Goal: Information Seeking & Learning: Learn about a topic

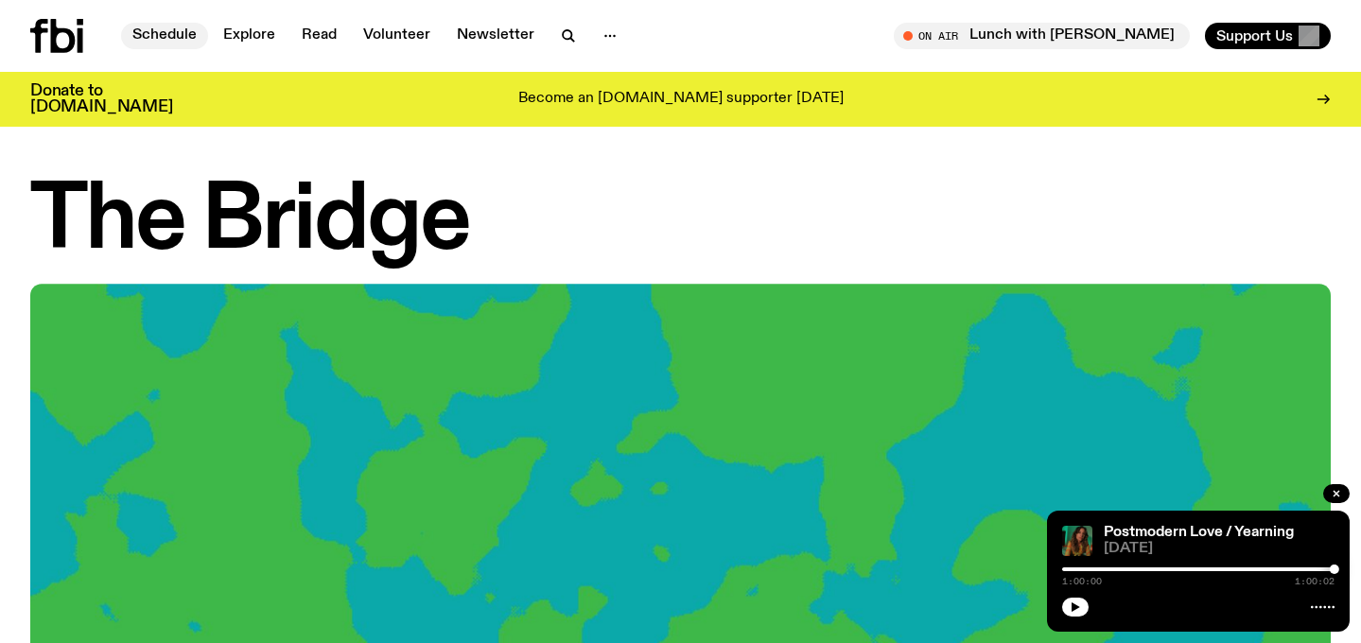
click at [183, 41] on link "Schedule" at bounding box center [164, 36] width 87 height 26
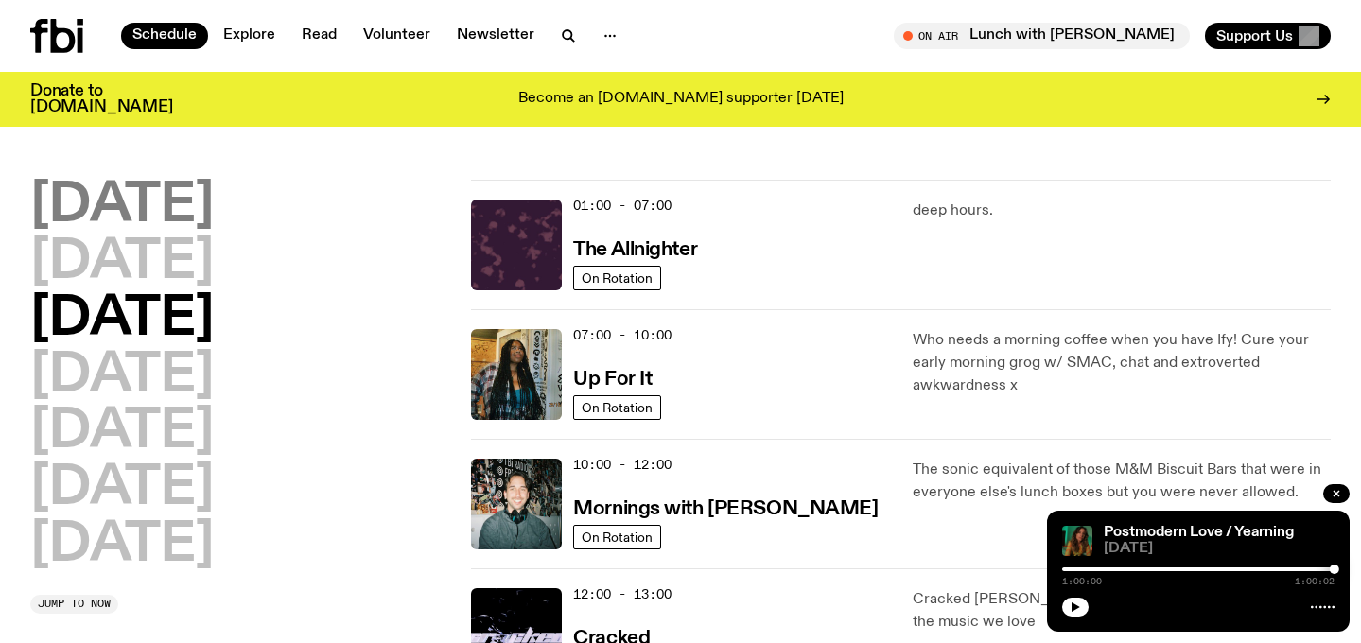
click at [201, 213] on h2 "Monday" at bounding box center [121, 206] width 183 height 53
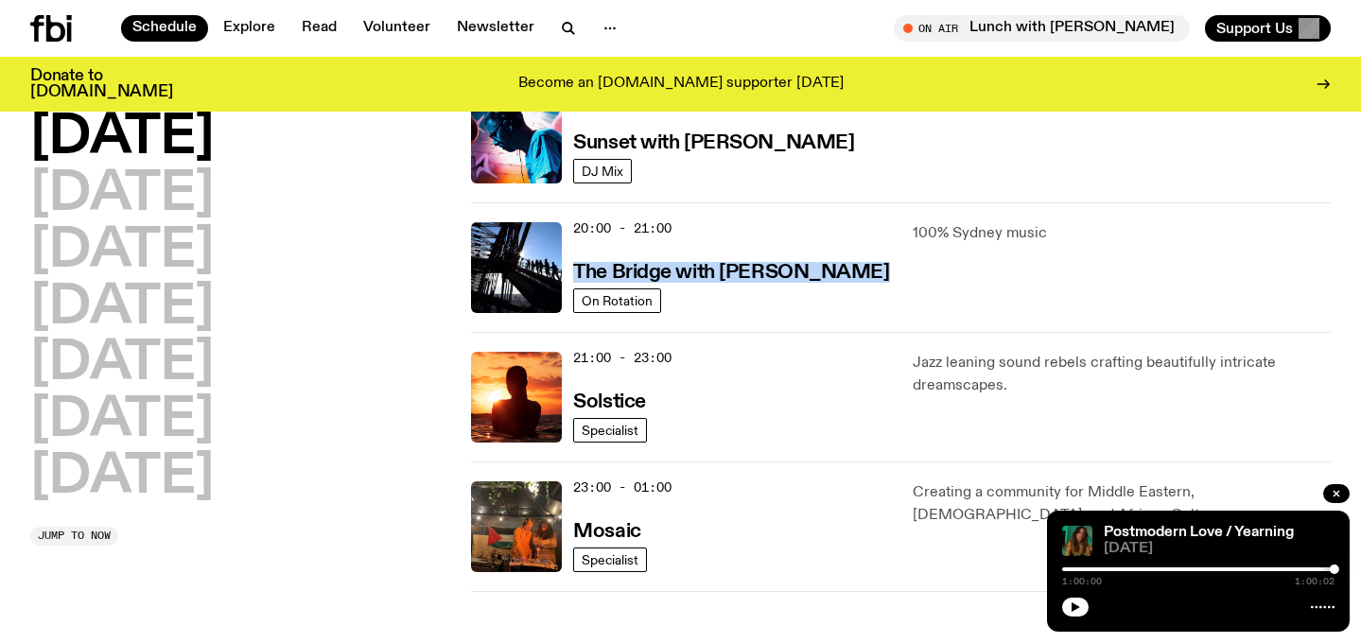
scroll to position [872, 0]
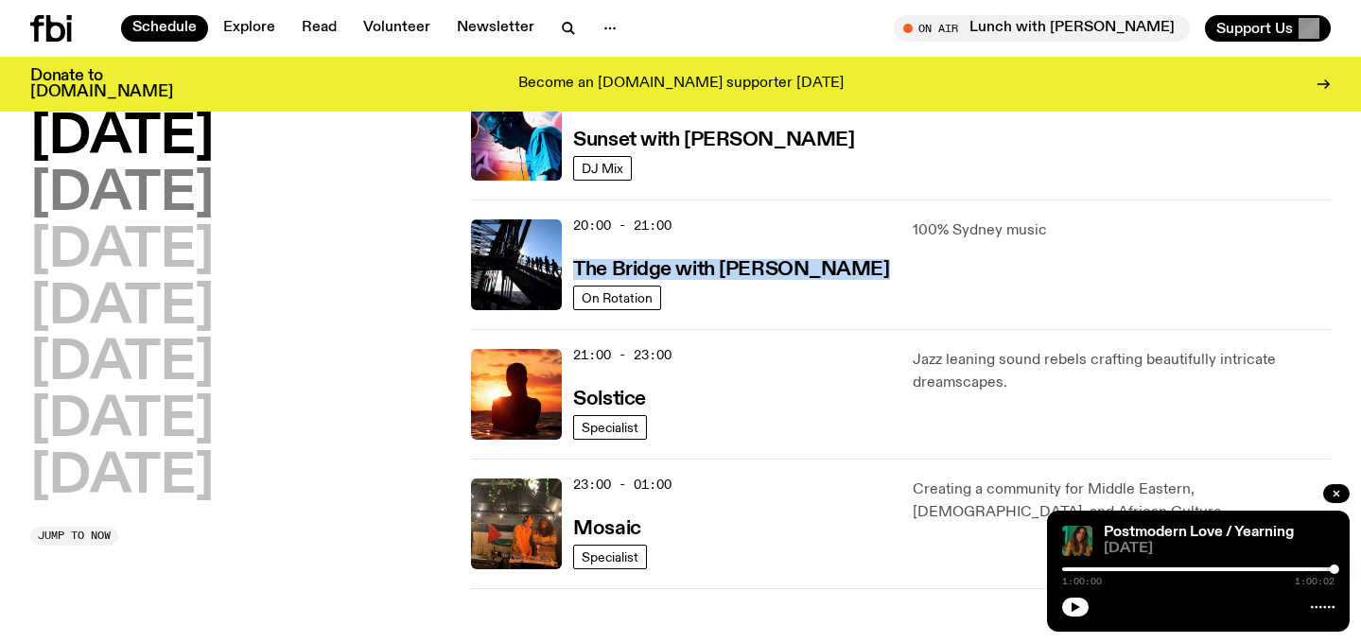
click at [162, 203] on h2 "Tuesday" at bounding box center [121, 194] width 183 height 53
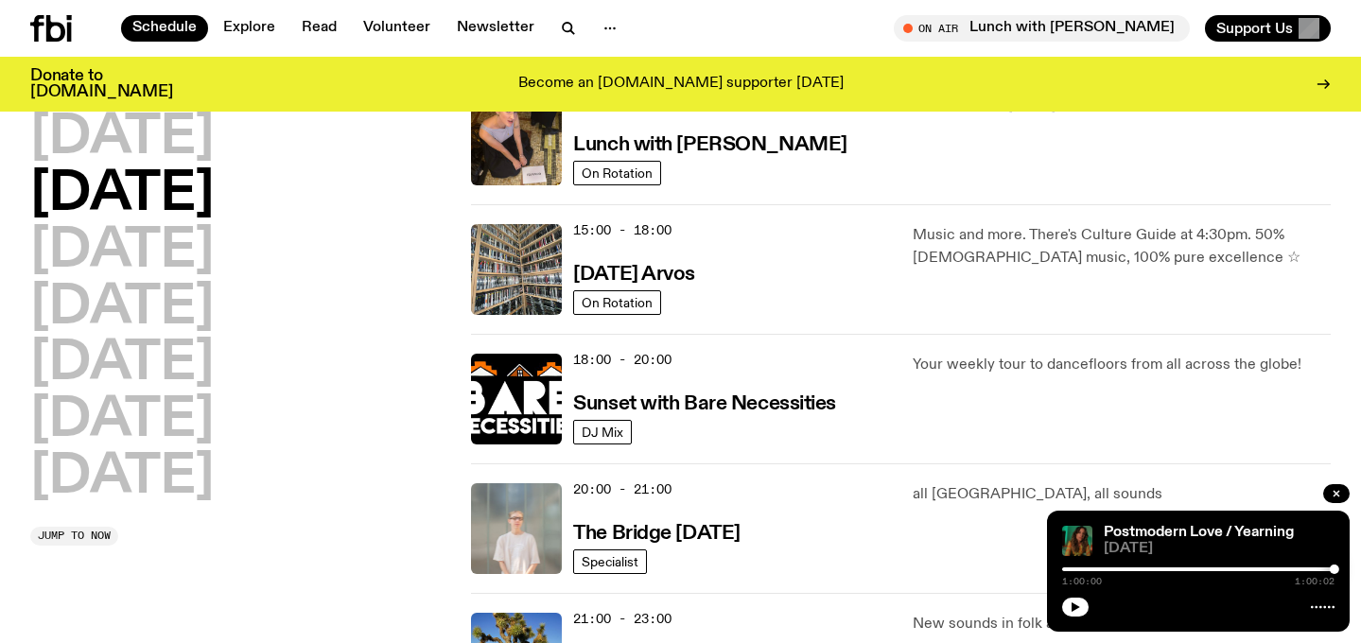
scroll to position [612, 0]
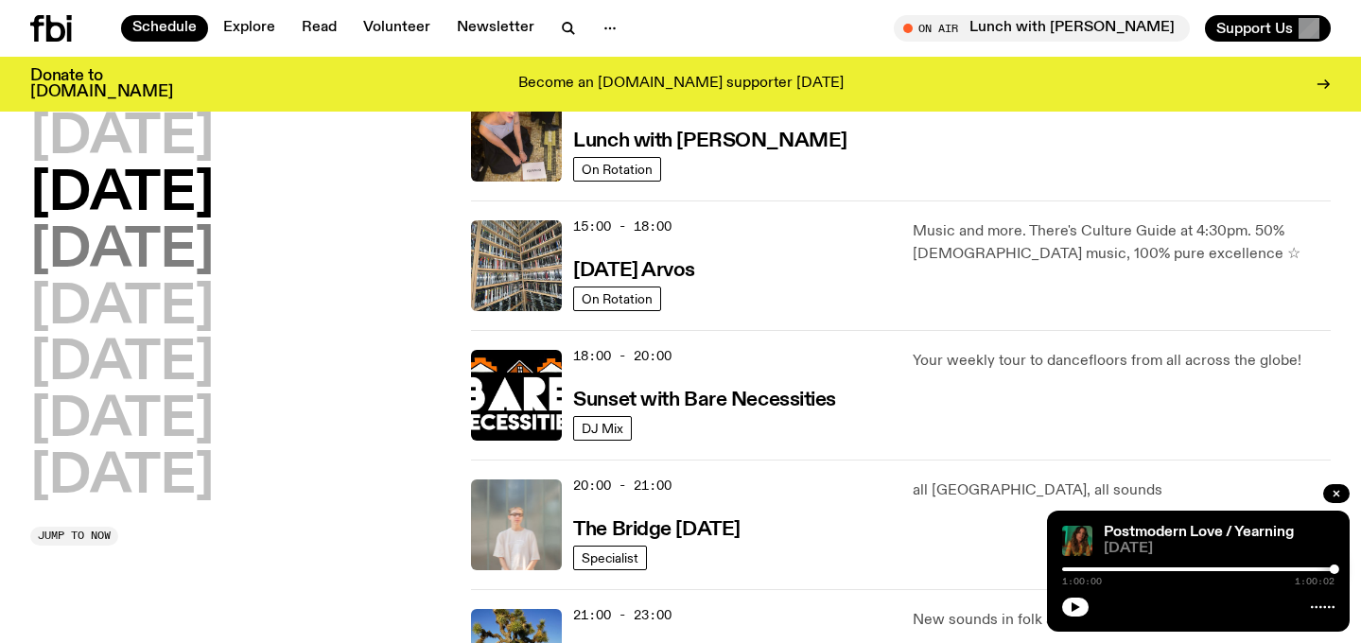
click at [214, 254] on h2 "[DATE]" at bounding box center [121, 251] width 183 height 53
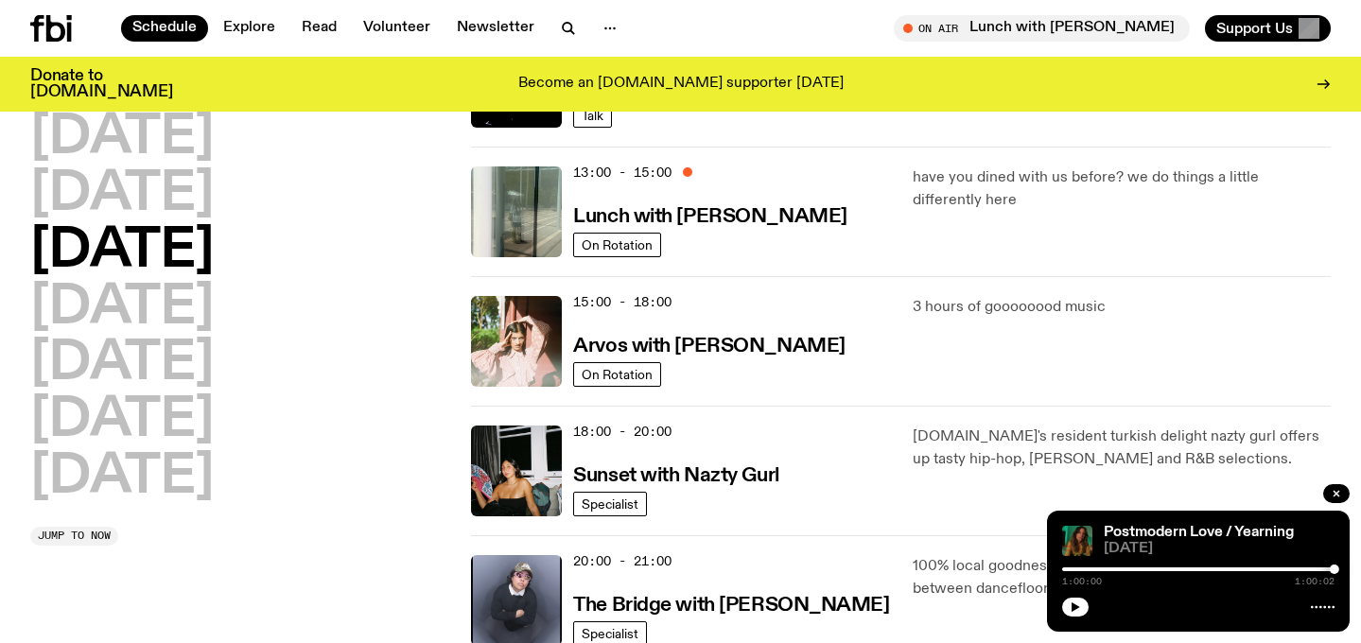
scroll to position [538, 0]
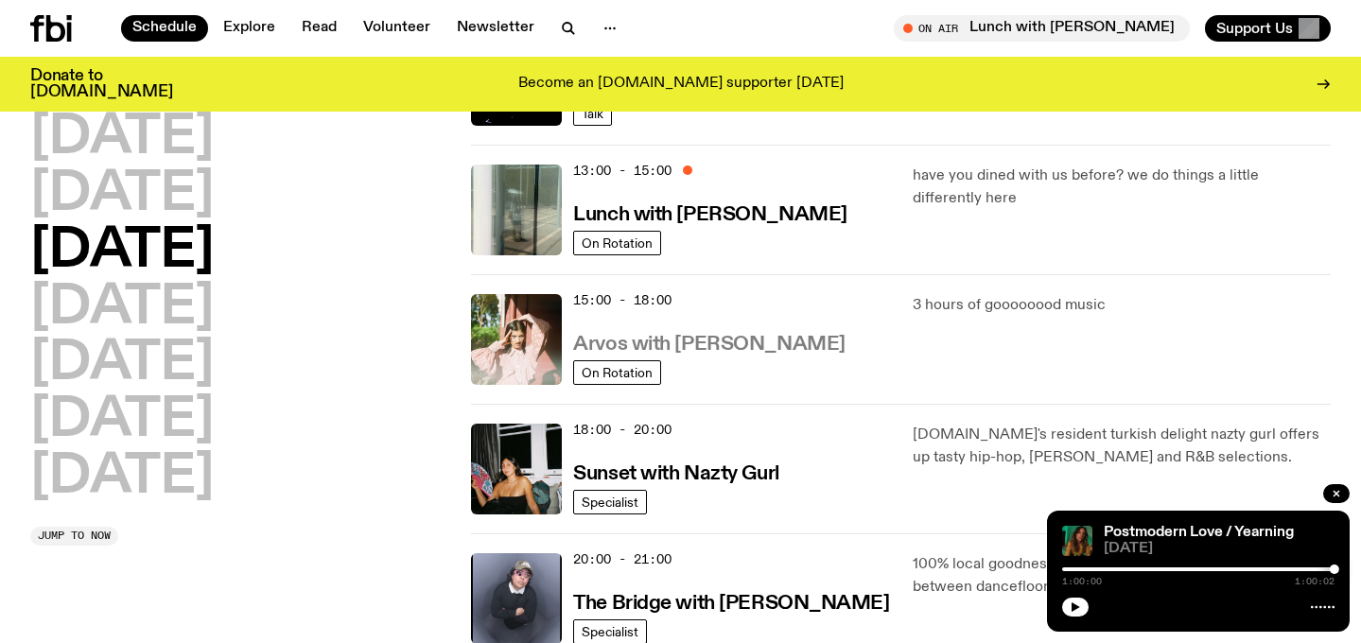
click at [724, 340] on h3 "Arvos with [PERSON_NAME]" at bounding box center [708, 345] width 271 height 20
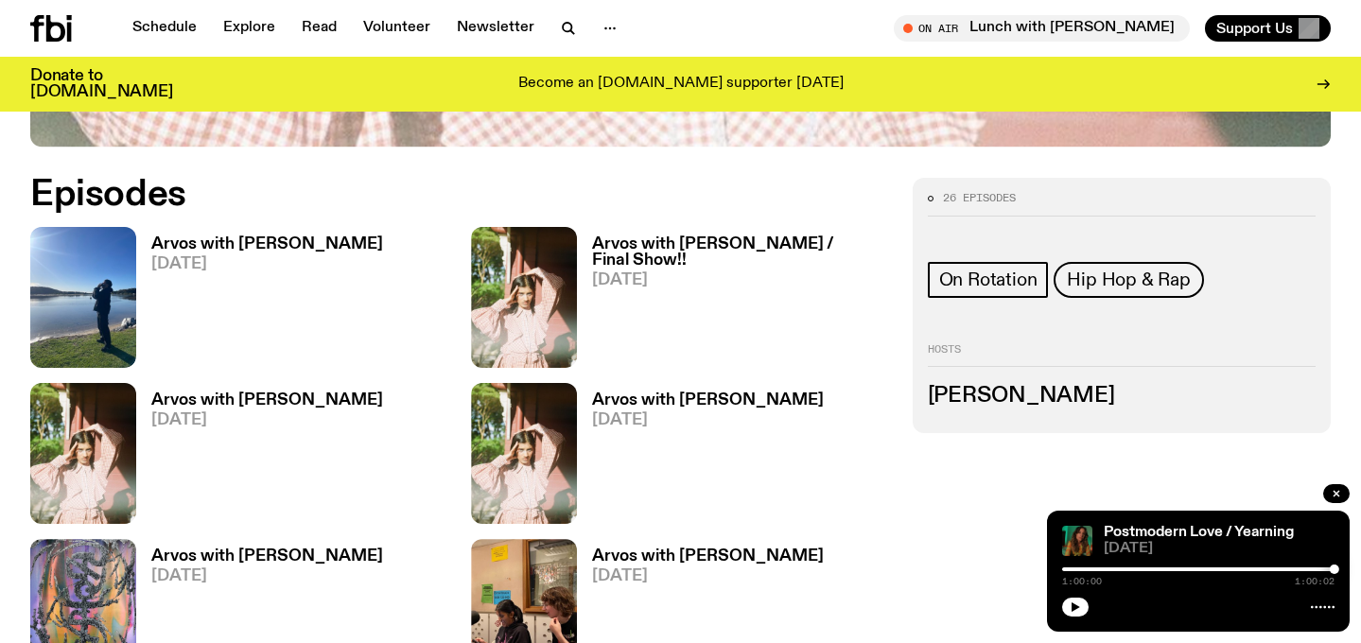
scroll to position [855, 0]
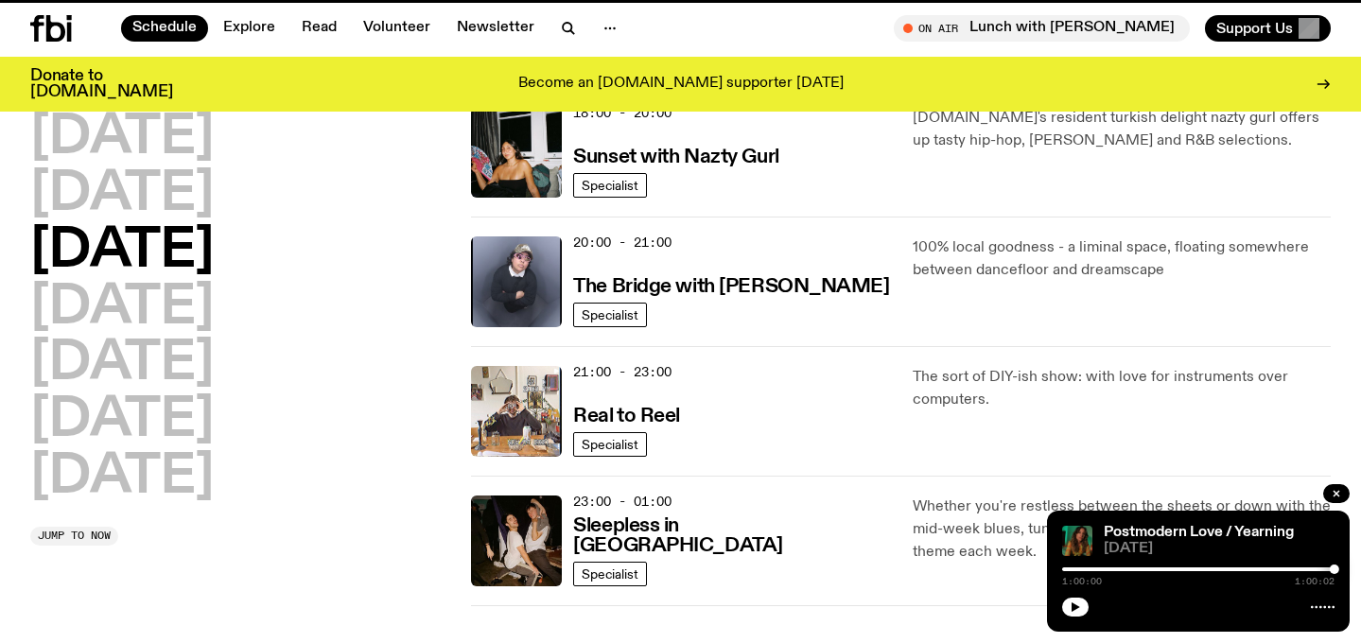
scroll to position [538, 0]
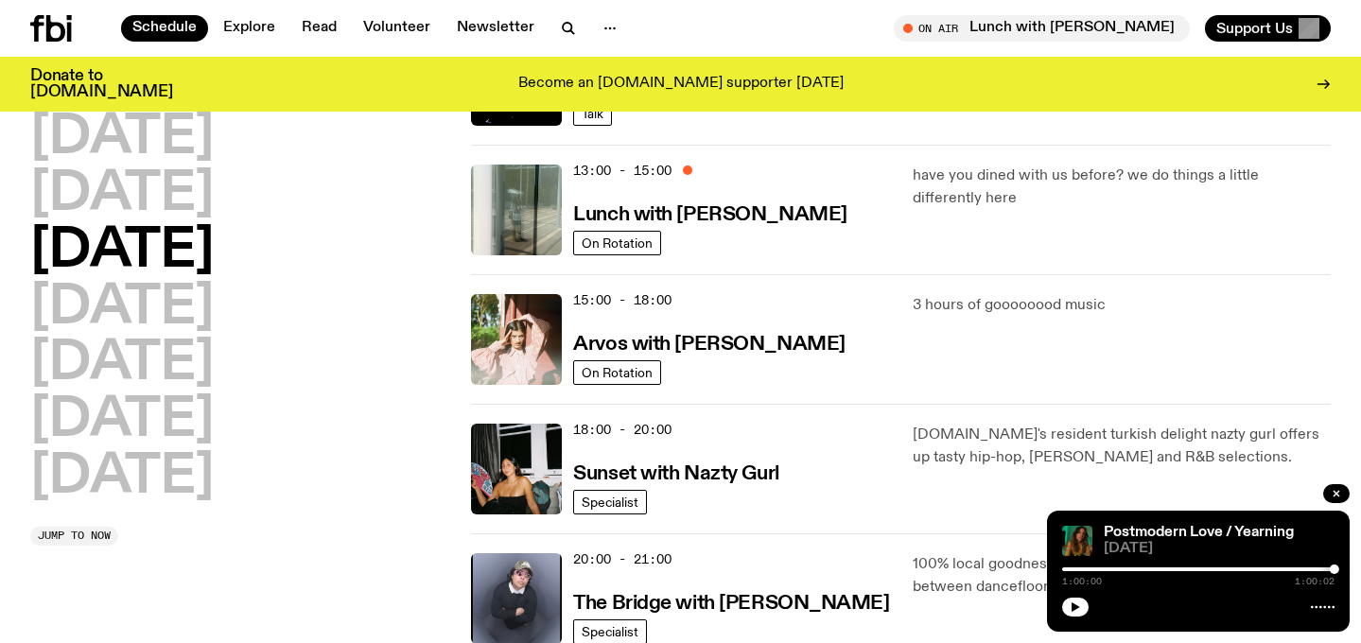
click at [214, 214] on h2 "[DATE]" at bounding box center [121, 194] width 183 height 53
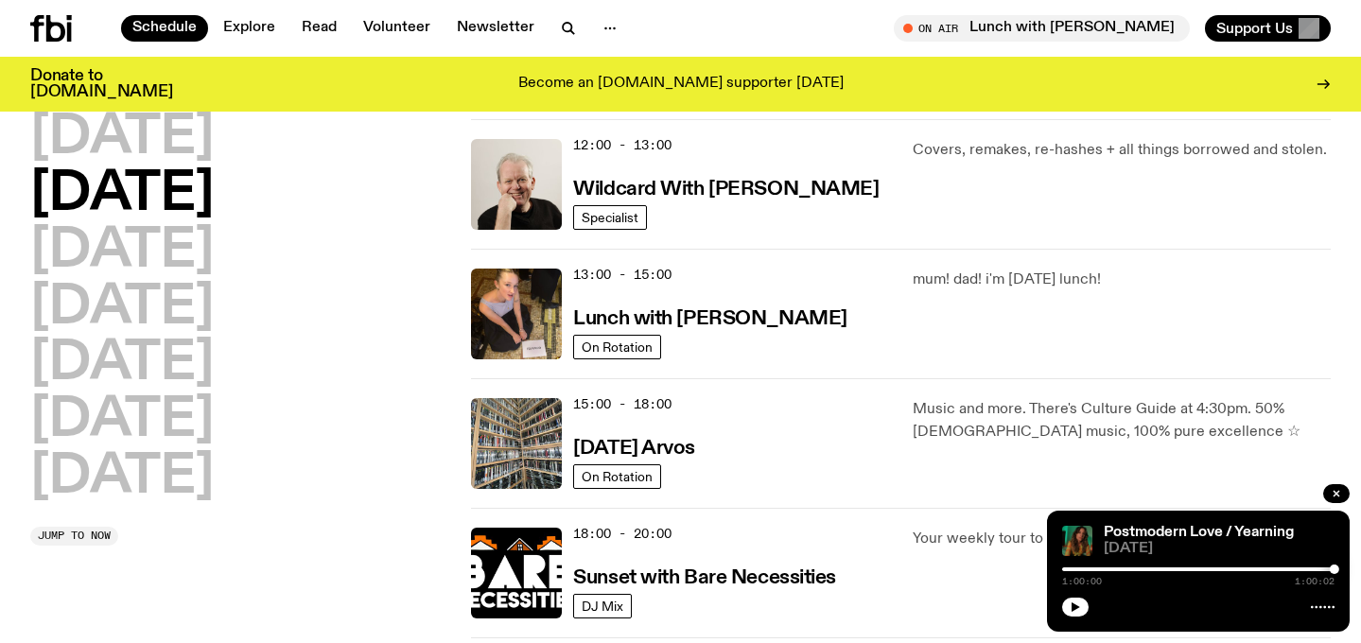
scroll to position [439, 0]
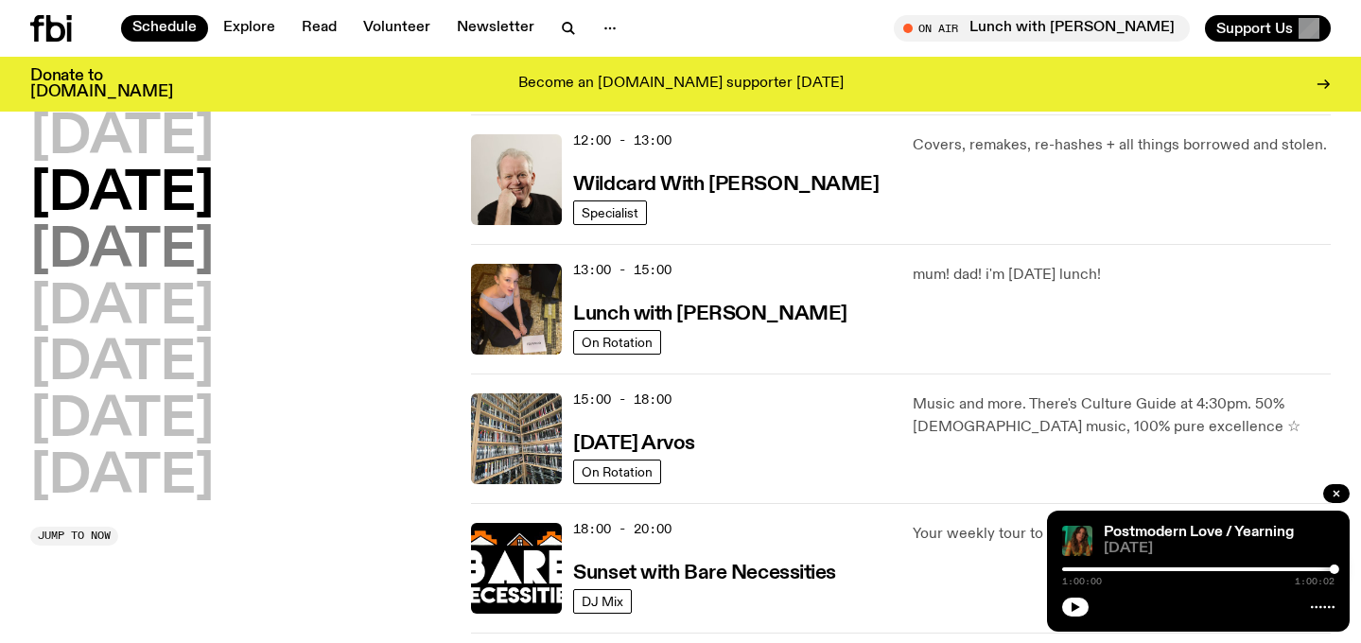
click at [214, 241] on h2 "[DATE]" at bounding box center [121, 251] width 183 height 53
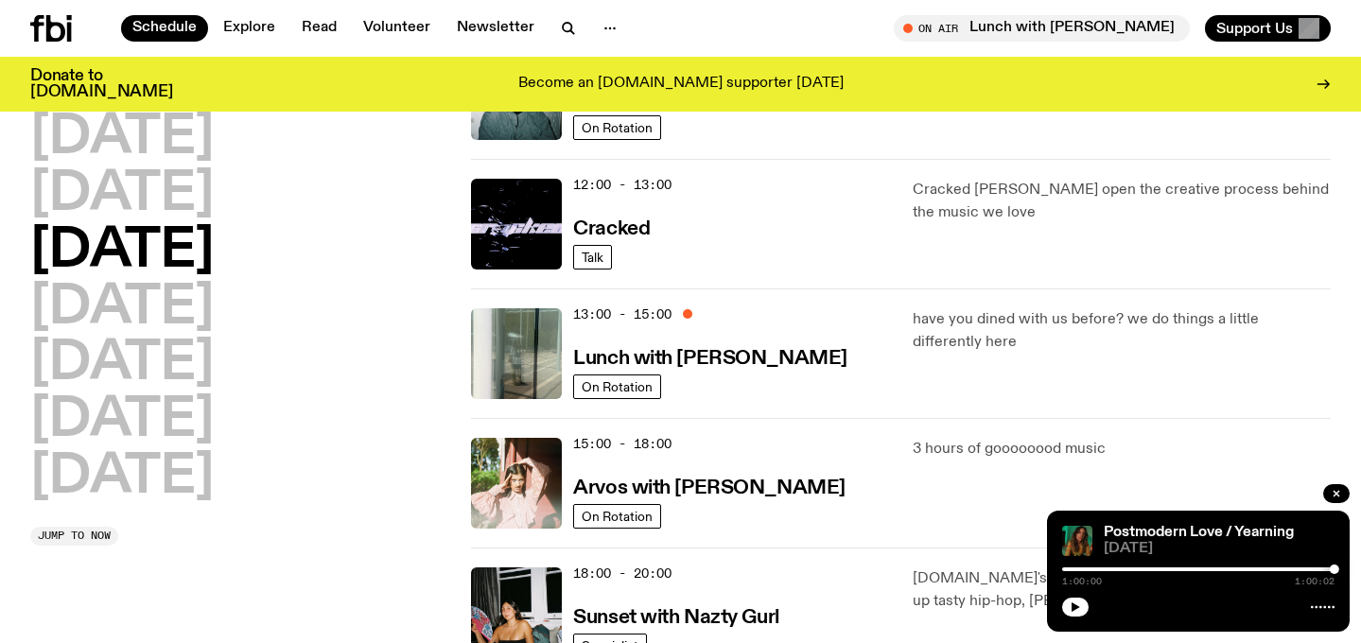
scroll to position [471, 0]
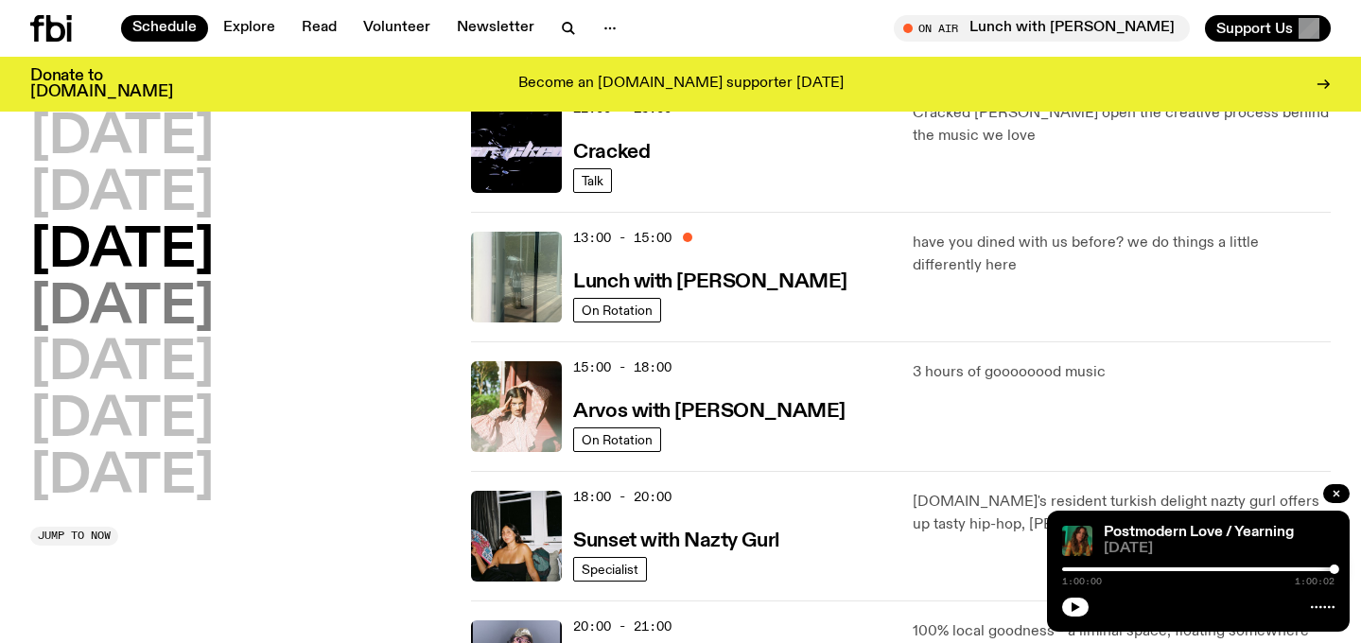
click at [142, 319] on h2 "[DATE]" at bounding box center [121, 308] width 183 height 53
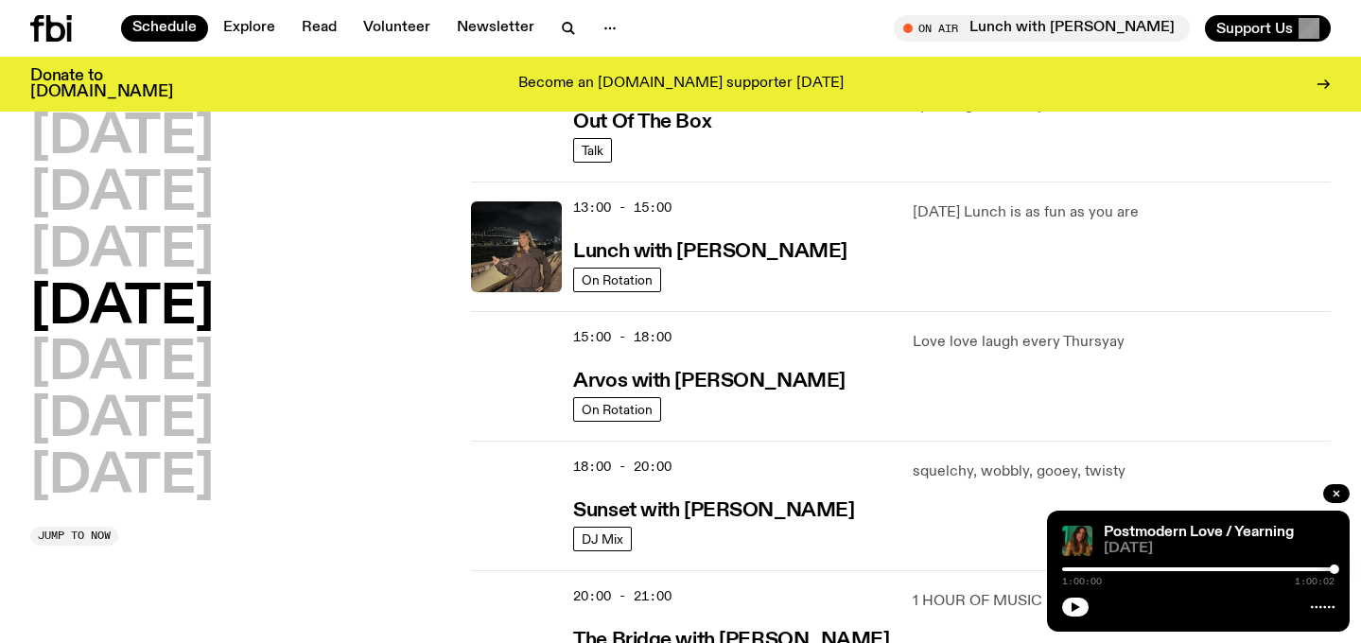
scroll to position [503, 0]
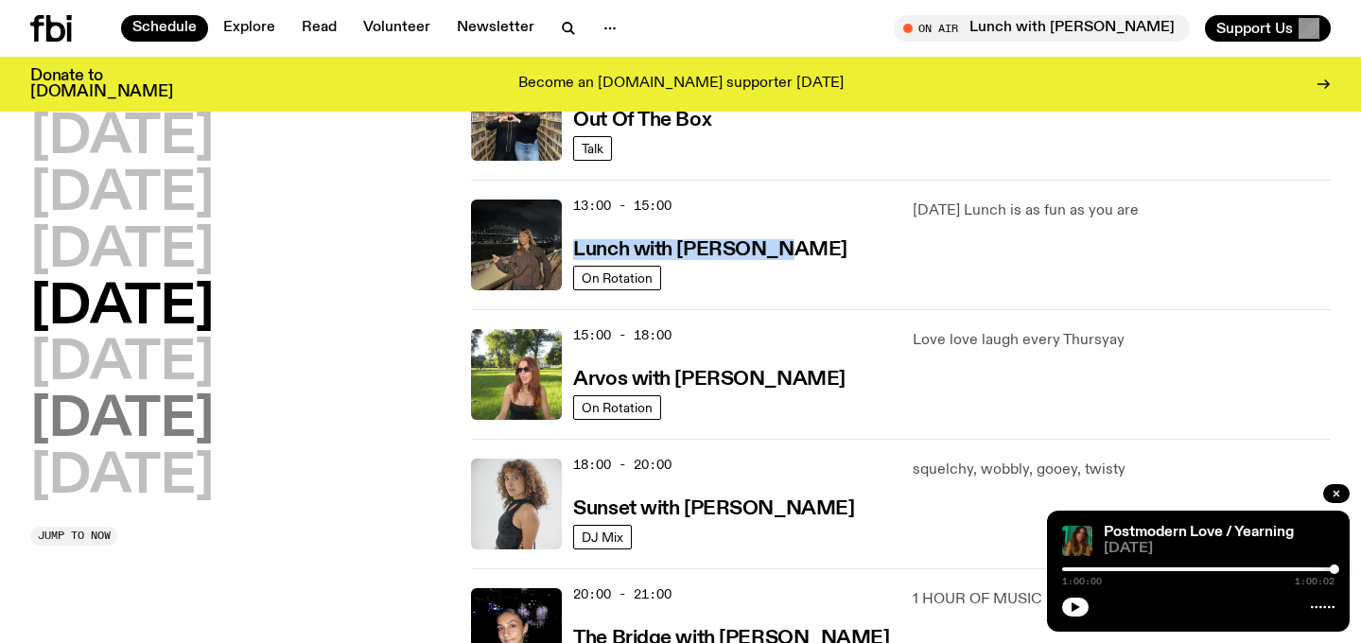
click at [179, 394] on h2 "[DATE]" at bounding box center [121, 420] width 183 height 53
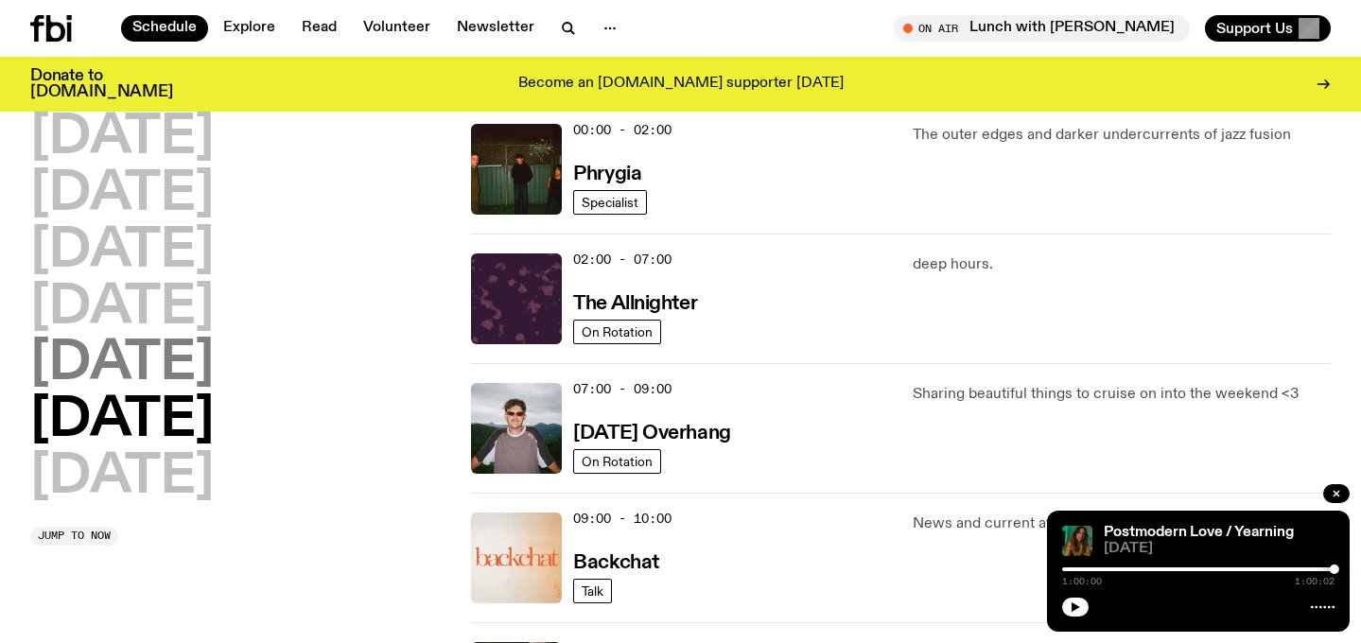
scroll to position [53, 0]
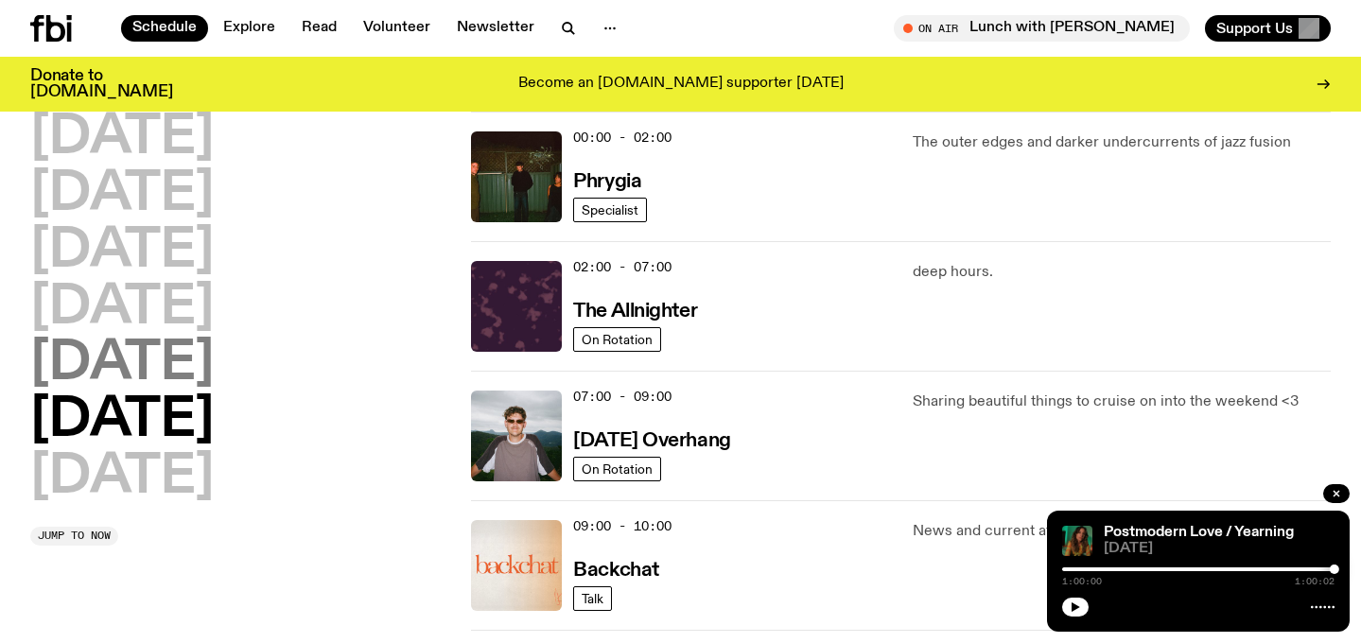
click at [170, 371] on h2 "[DATE]" at bounding box center [121, 364] width 183 height 53
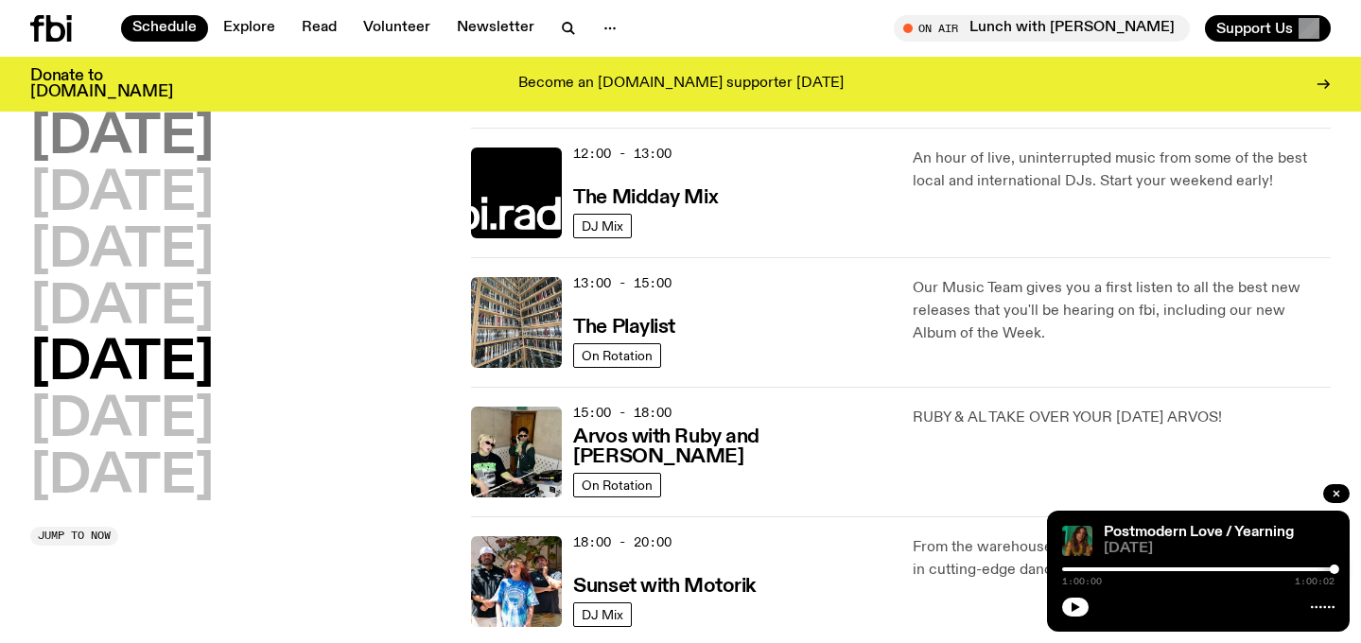
click at [181, 146] on h2 "[DATE]" at bounding box center [121, 138] width 183 height 53
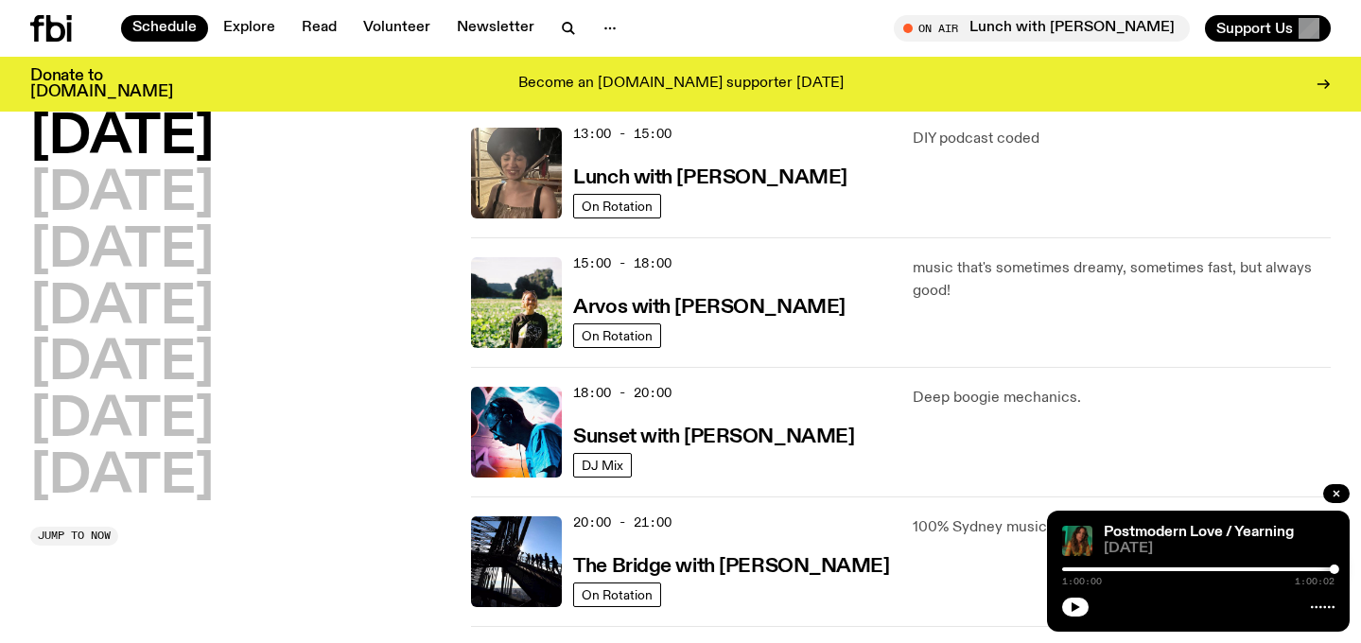
scroll to position [682, 0]
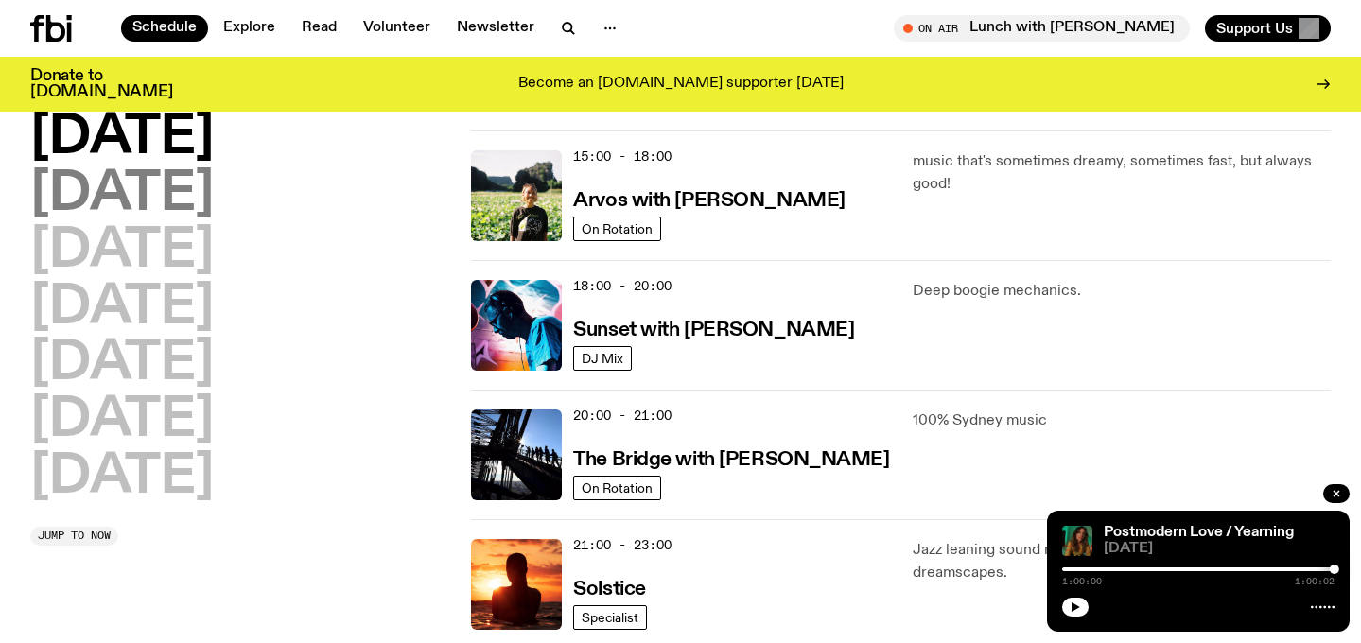
click at [209, 201] on h2 "[DATE]" at bounding box center [121, 194] width 183 height 53
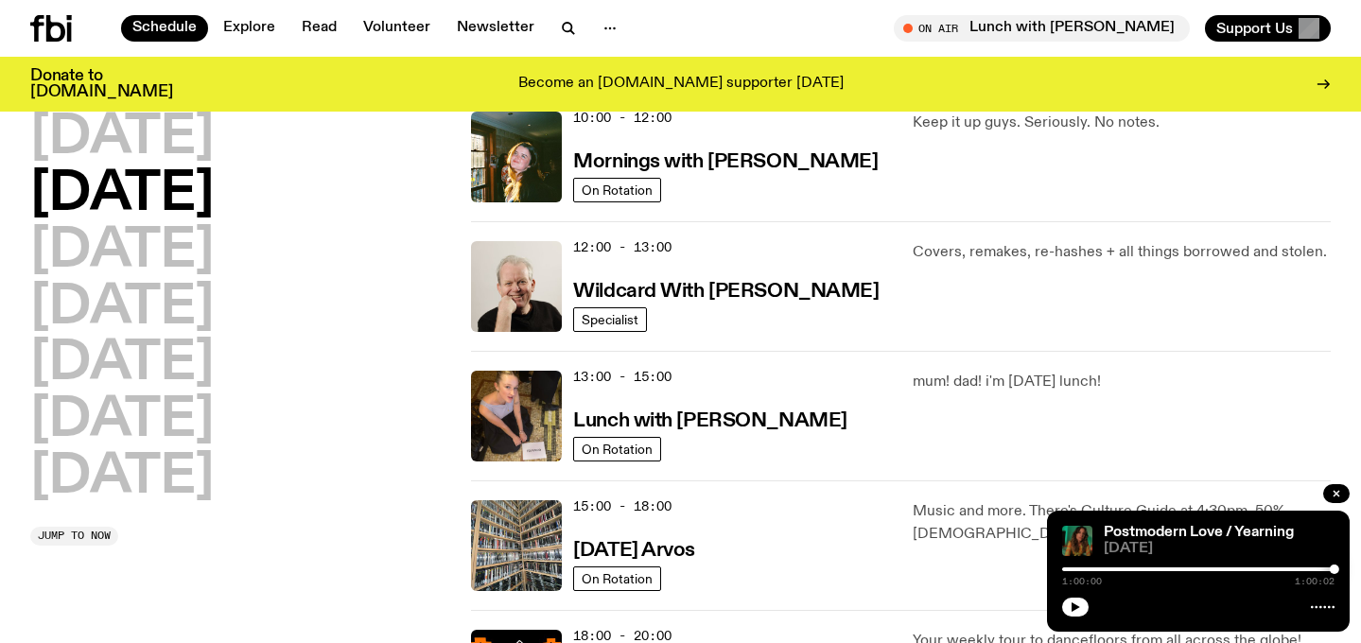
scroll to position [765, 0]
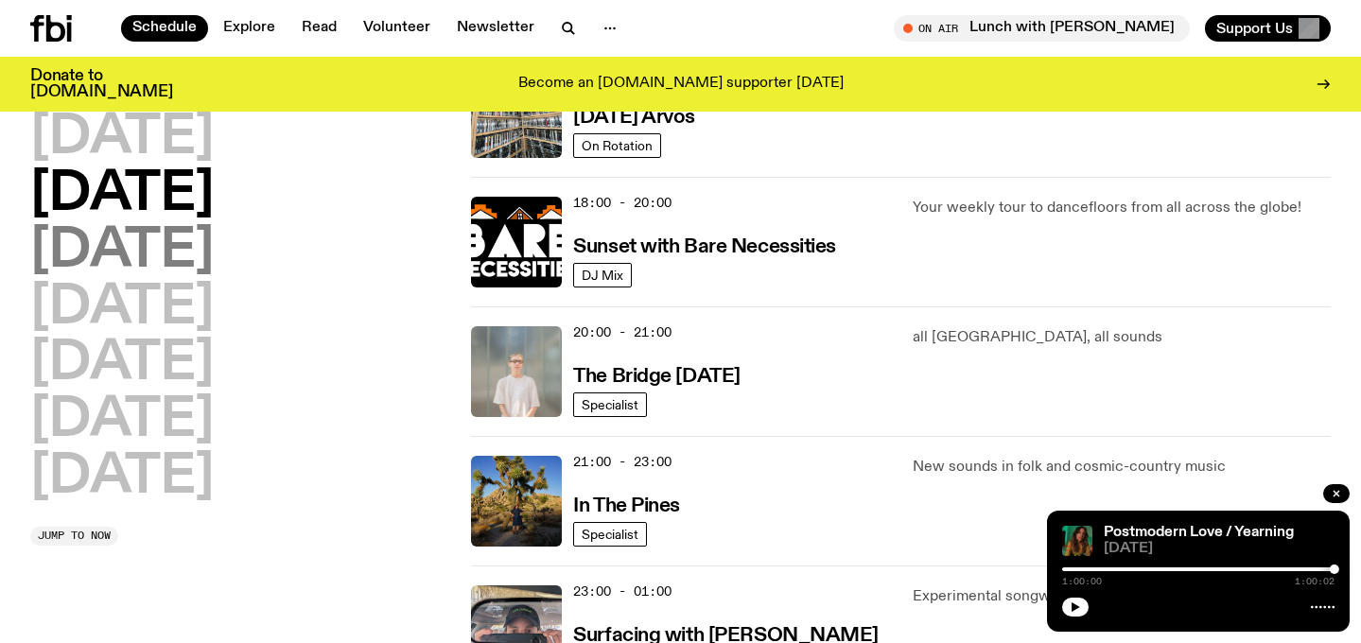
click at [214, 246] on h2 "[DATE]" at bounding box center [121, 251] width 183 height 53
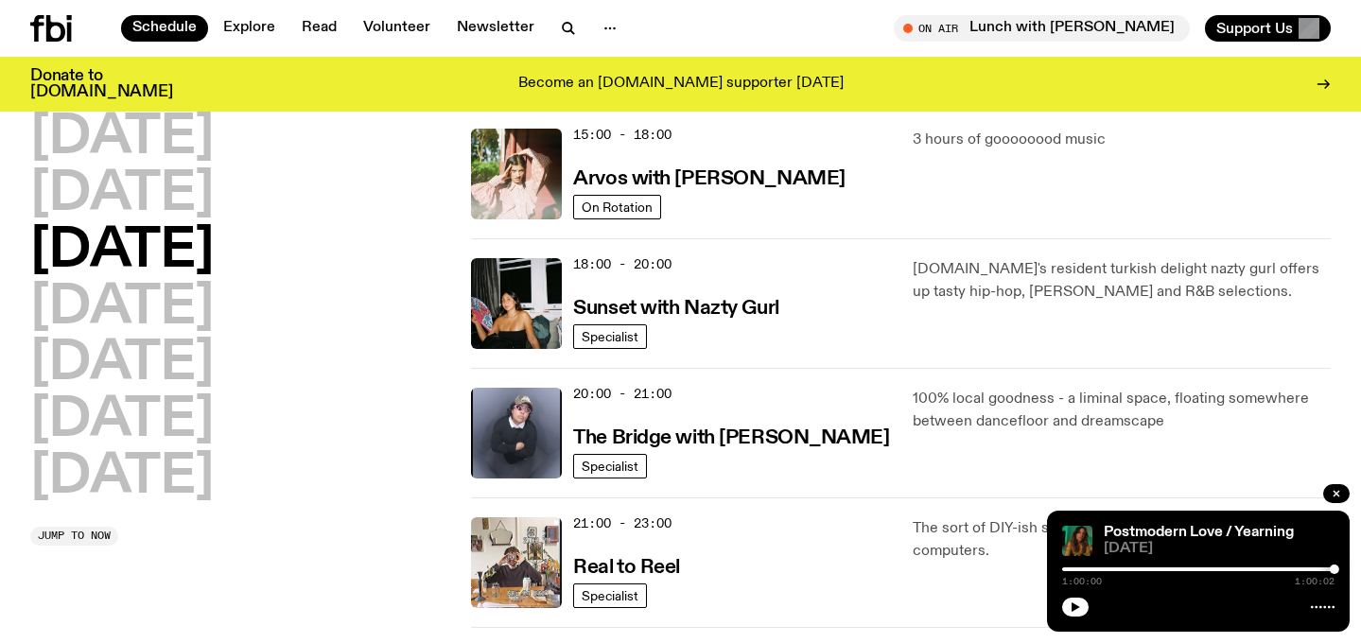
scroll to position [719, 0]
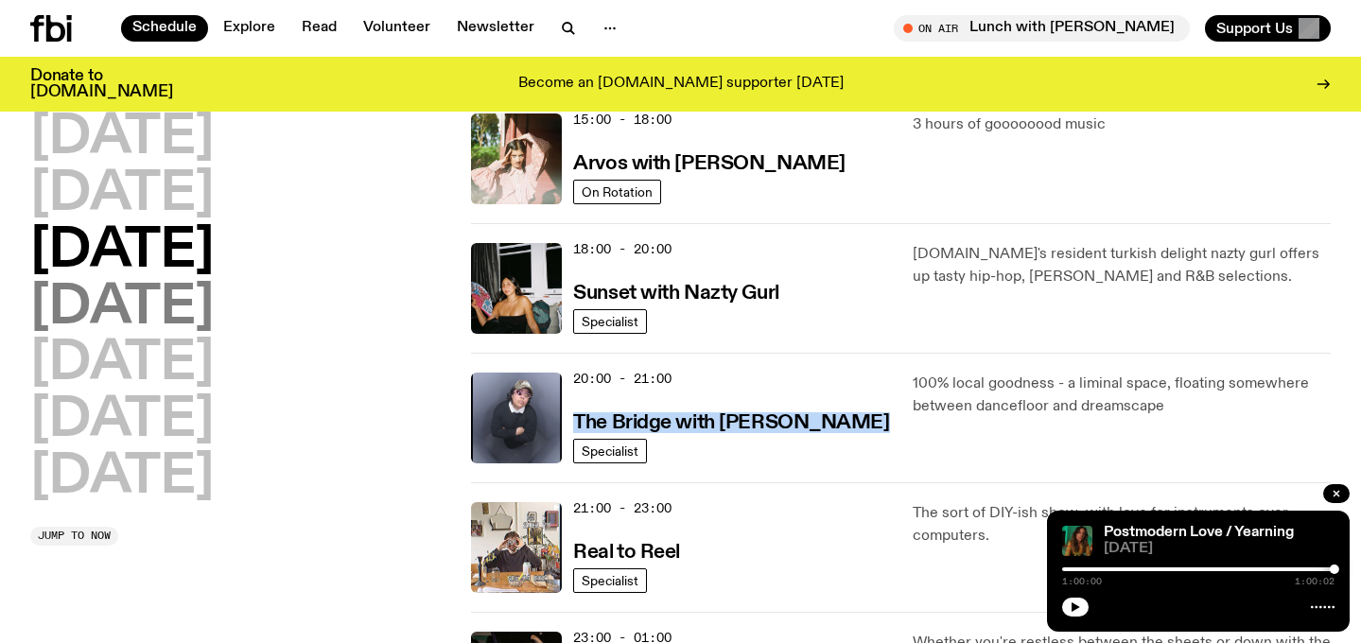
click at [214, 304] on h2 "[DATE]" at bounding box center [121, 308] width 183 height 53
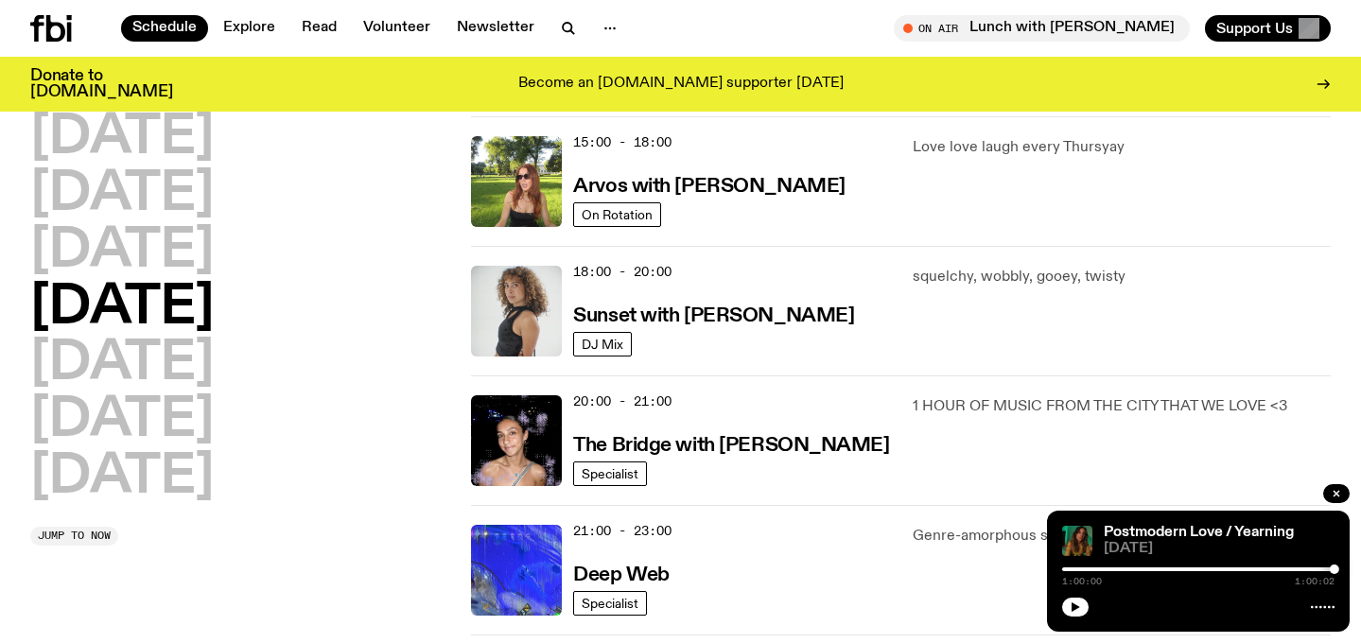
scroll to position [703, 0]
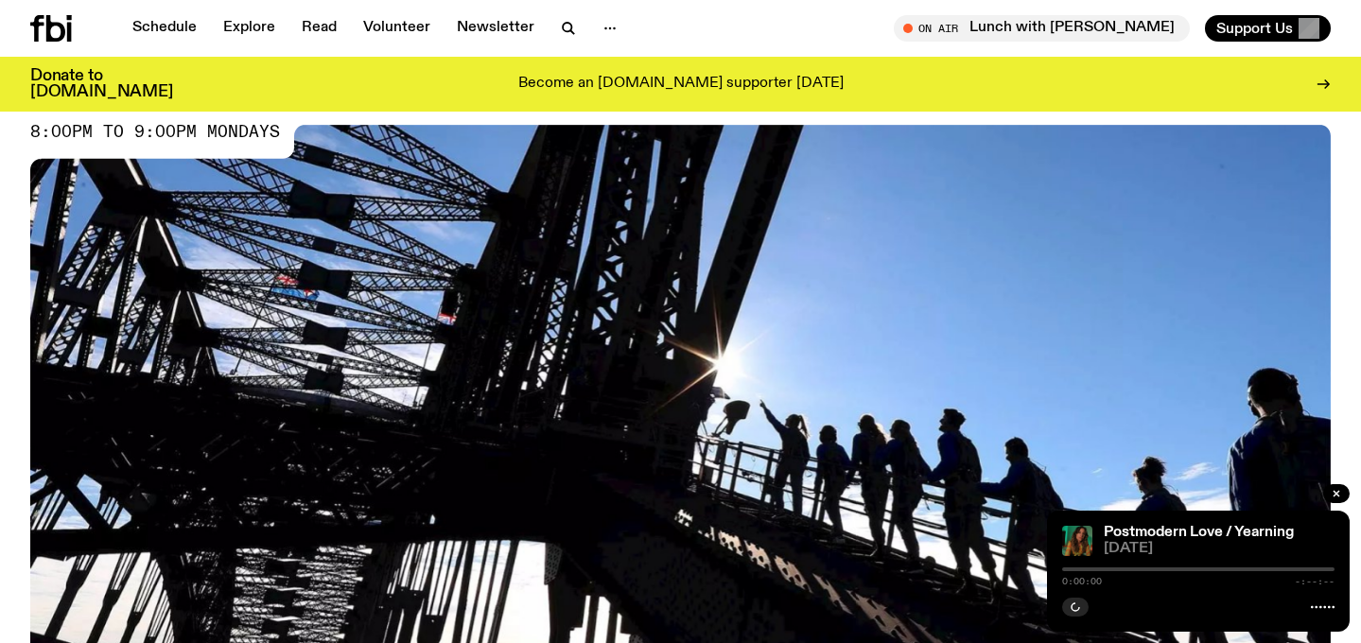
scroll to position [877, 0]
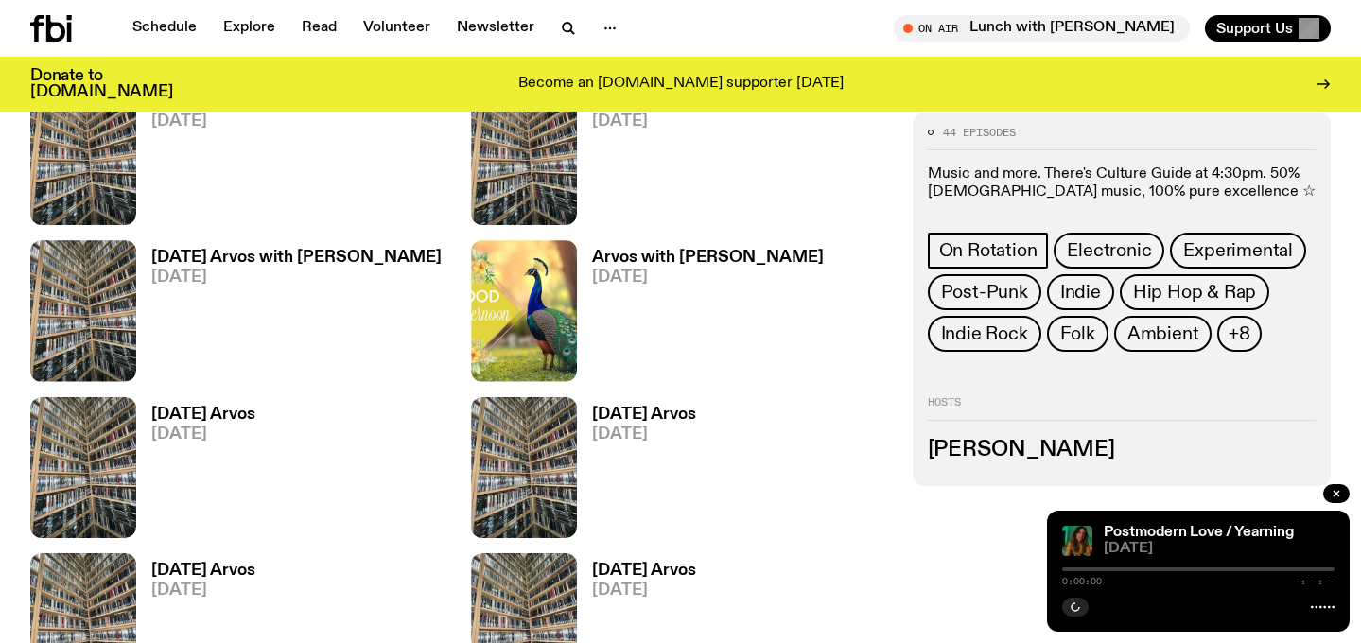
scroll to position [1198, 0]
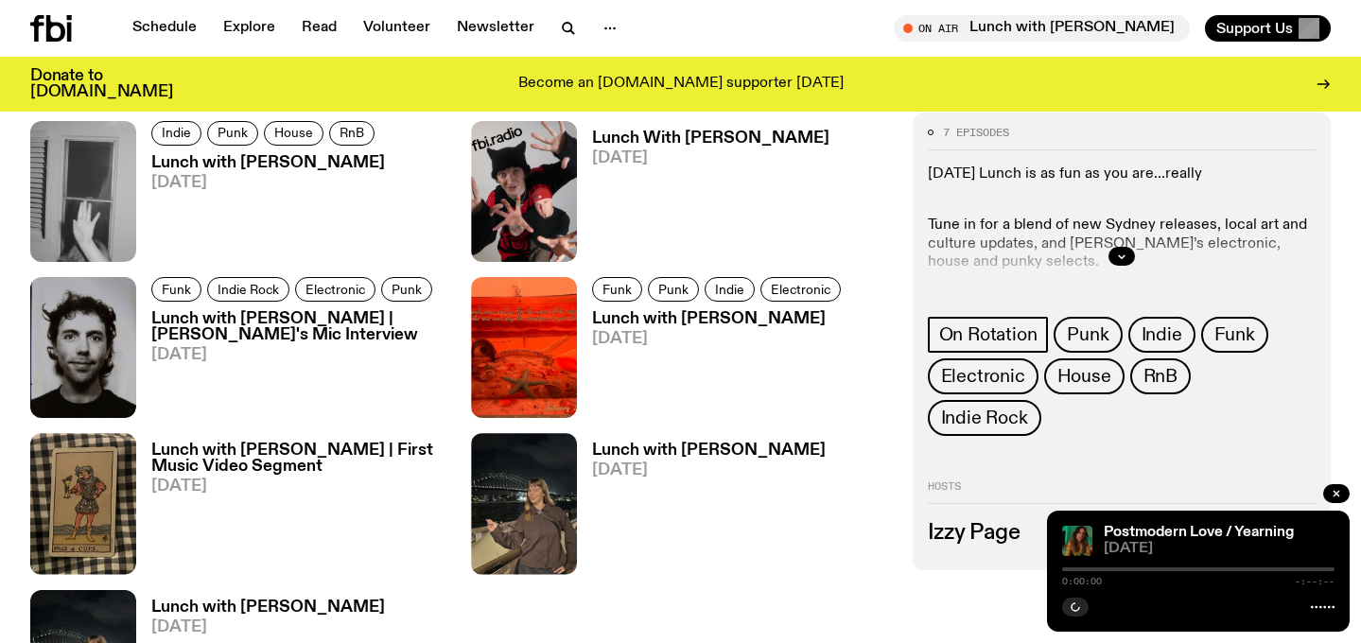
scroll to position [960, 0]
click at [1133, 253] on button "button" at bounding box center [1121, 256] width 26 height 19
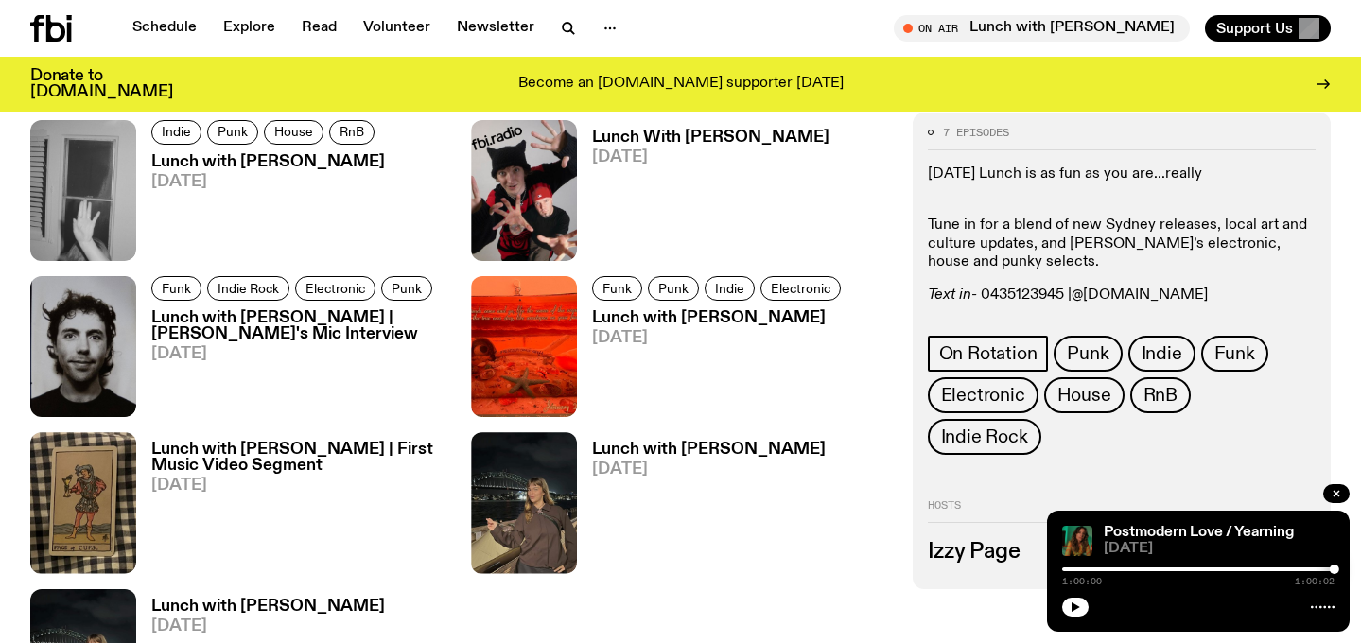
click at [1125, 300] on link "@swedishh.fish" at bounding box center [1140, 295] width 136 height 15
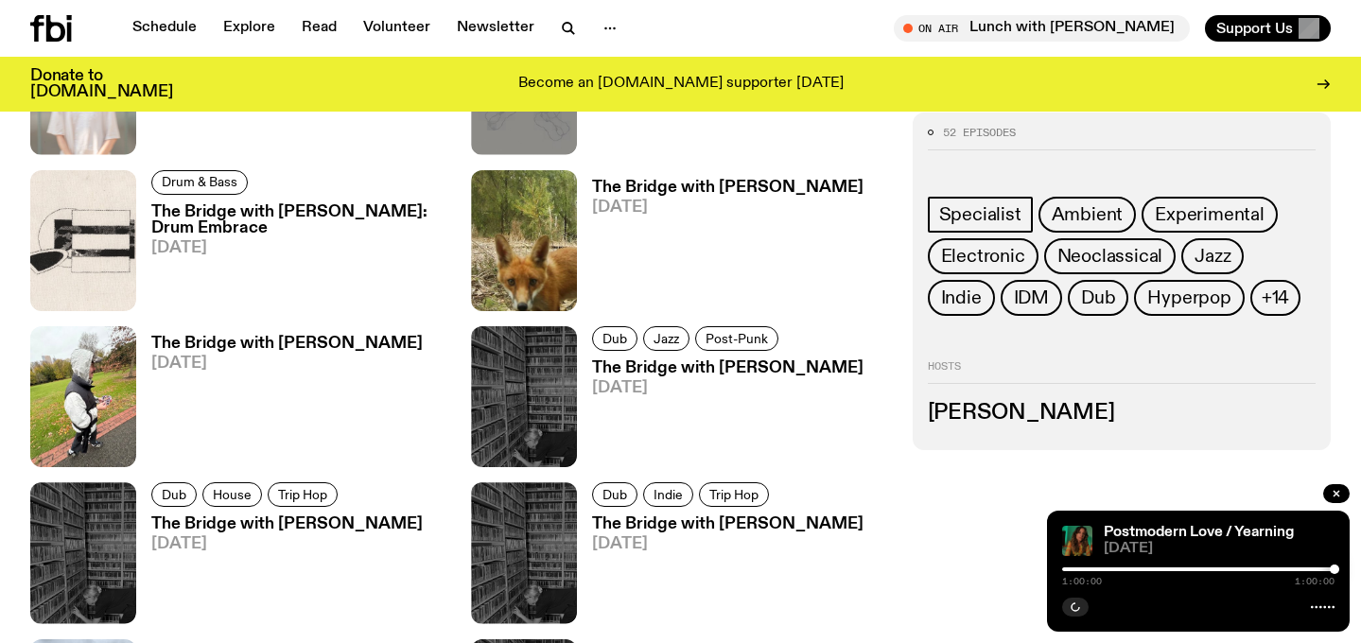
scroll to position [1405, 0]
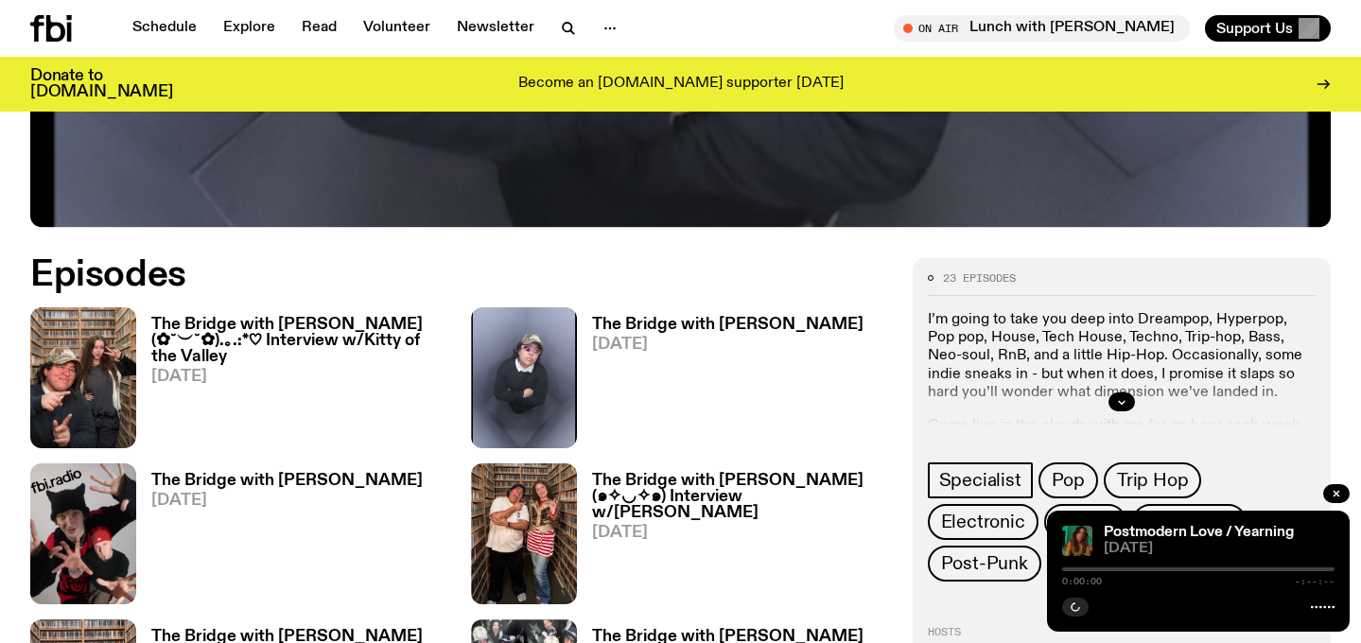
scroll to position [863, 0]
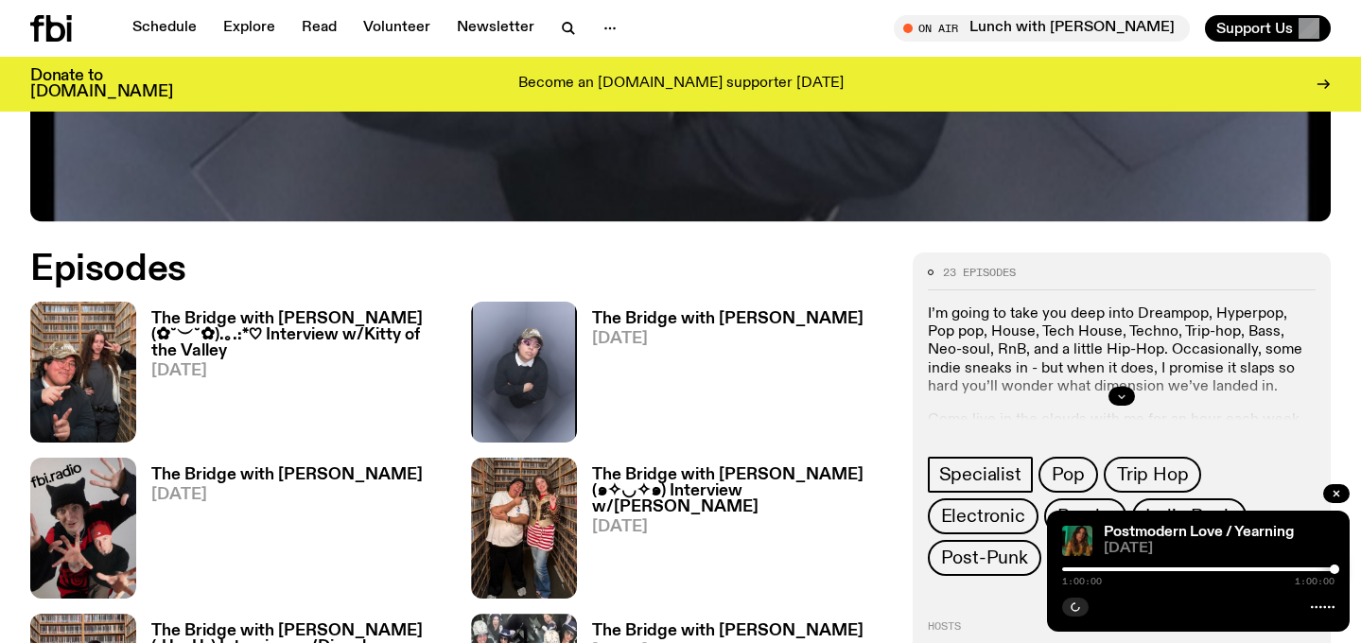
click at [1111, 387] on button "button" at bounding box center [1121, 396] width 26 height 19
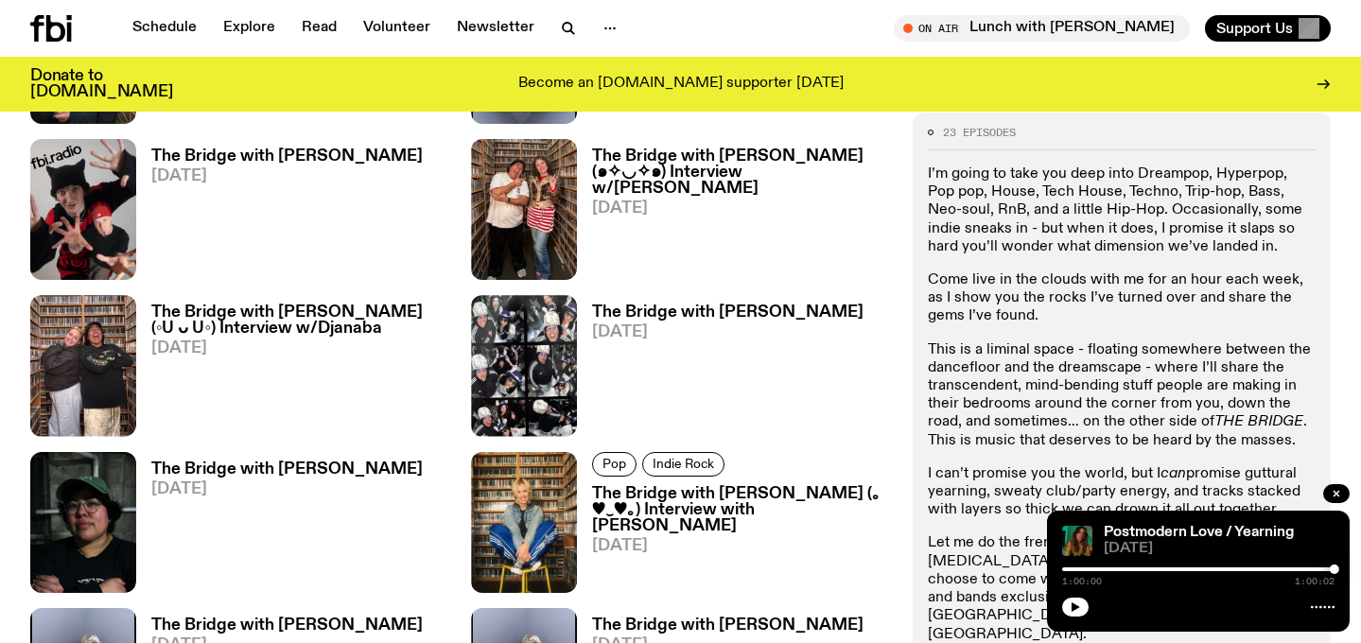
scroll to position [1285, 0]
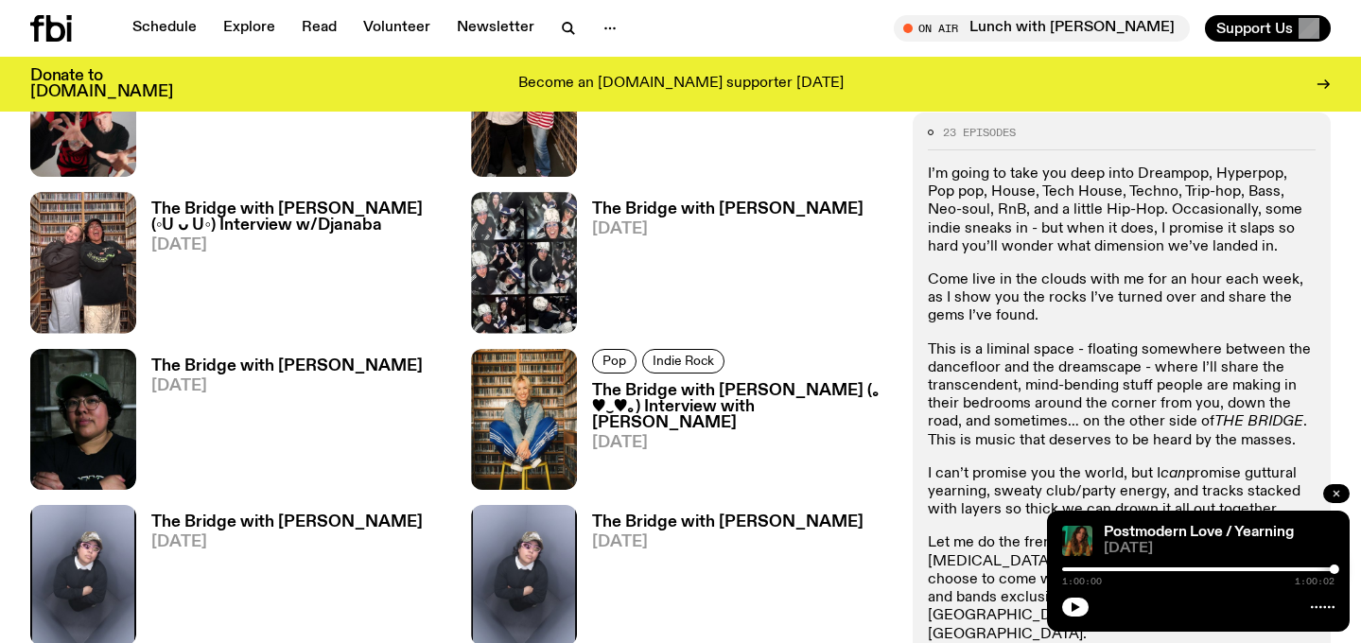
click at [1339, 498] on icon "button" at bounding box center [1336, 493] width 11 height 11
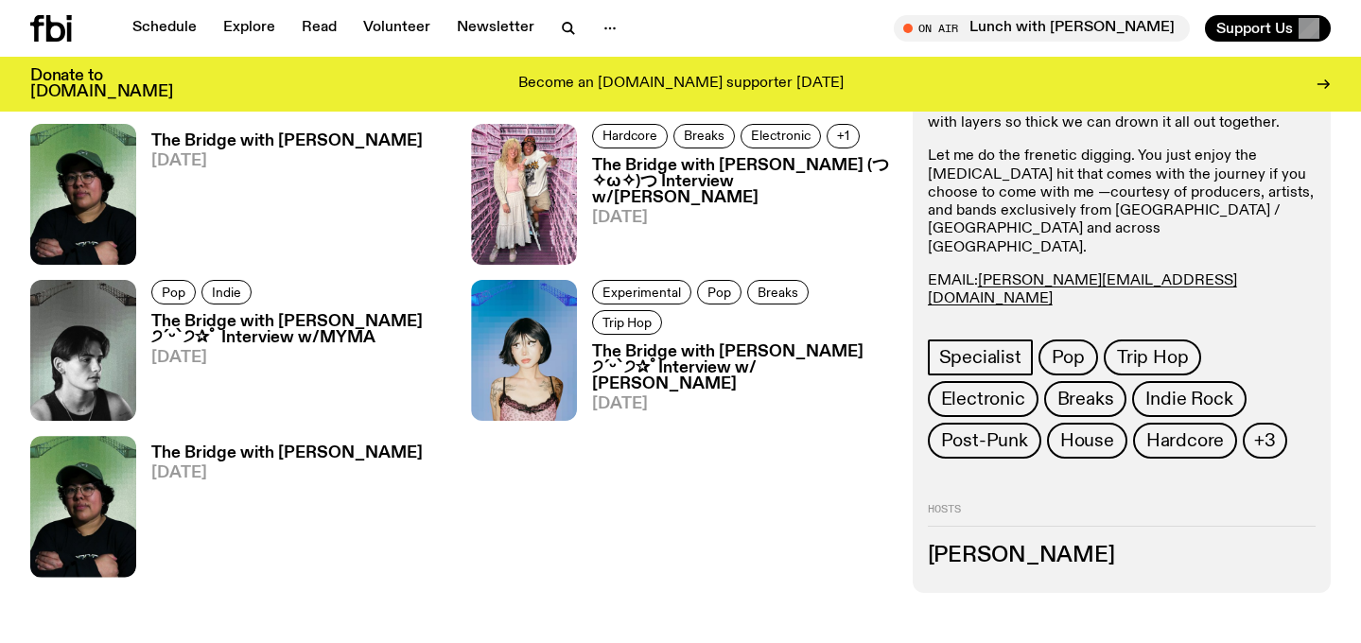
scroll to position [2288, 0]
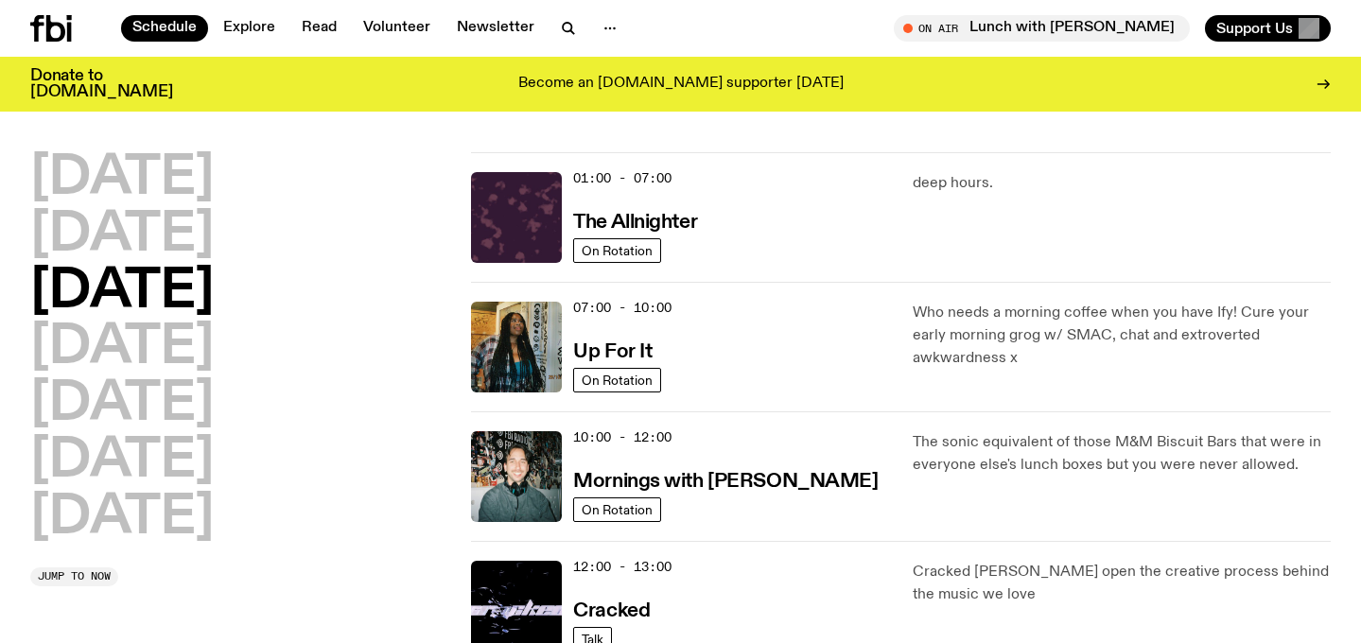
scroll to position [29, 0]
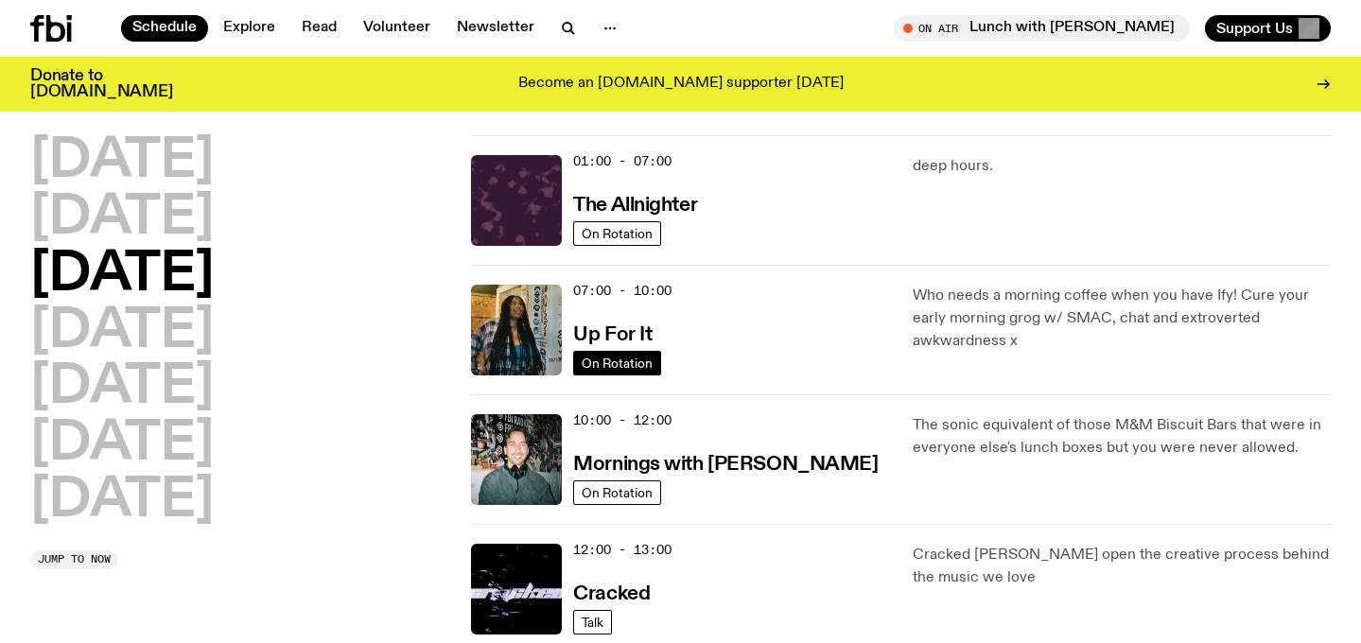
click at [634, 353] on link "On Rotation" at bounding box center [617, 363] width 88 height 25
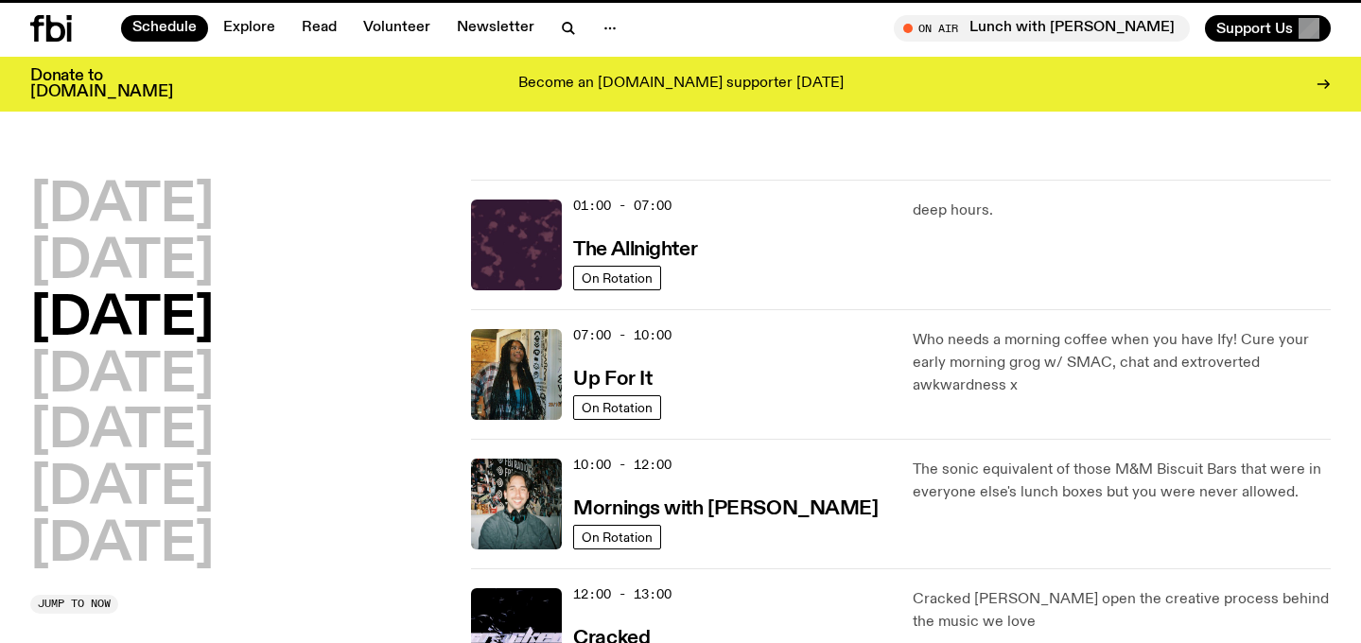
scroll to position [29, 0]
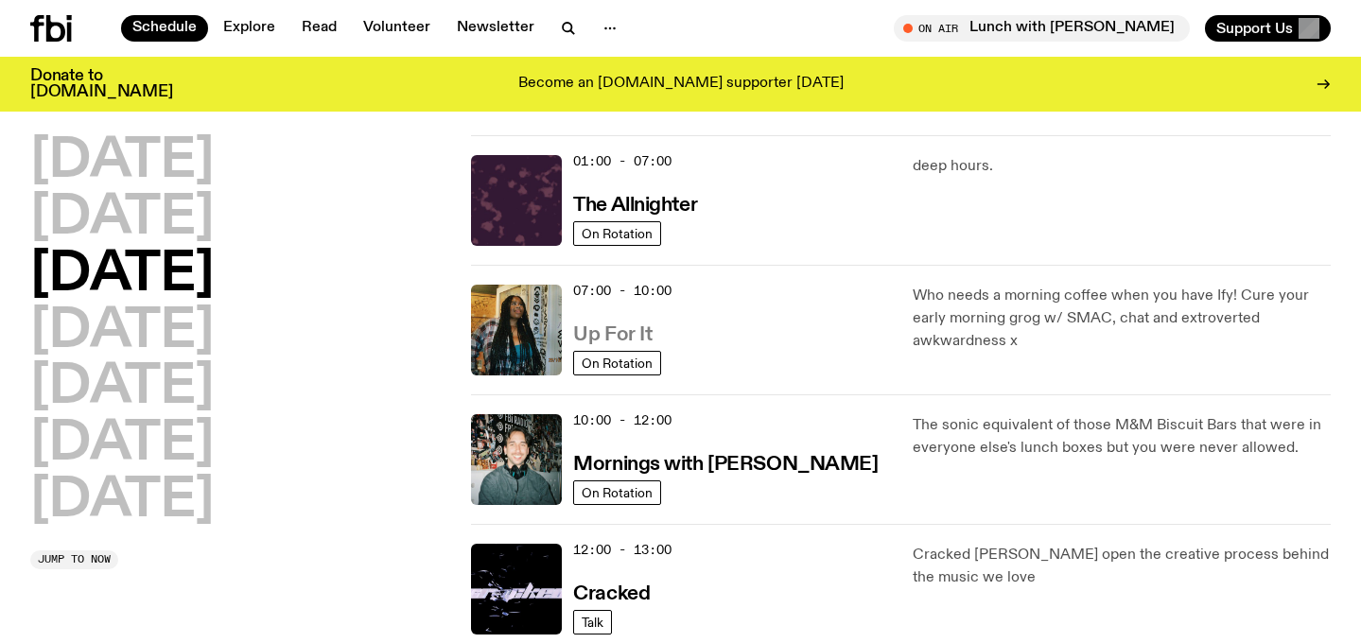
click at [596, 325] on h3 "Up For It" at bounding box center [612, 335] width 78 height 20
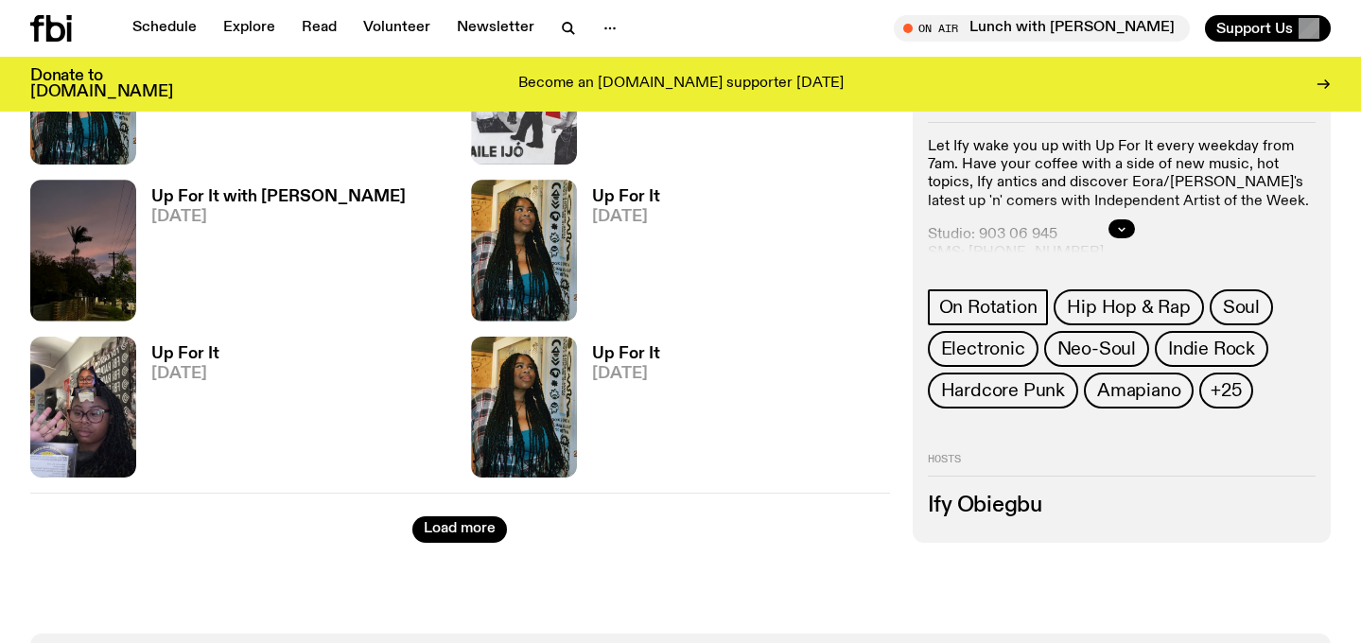
scroll to position [3061, 0]
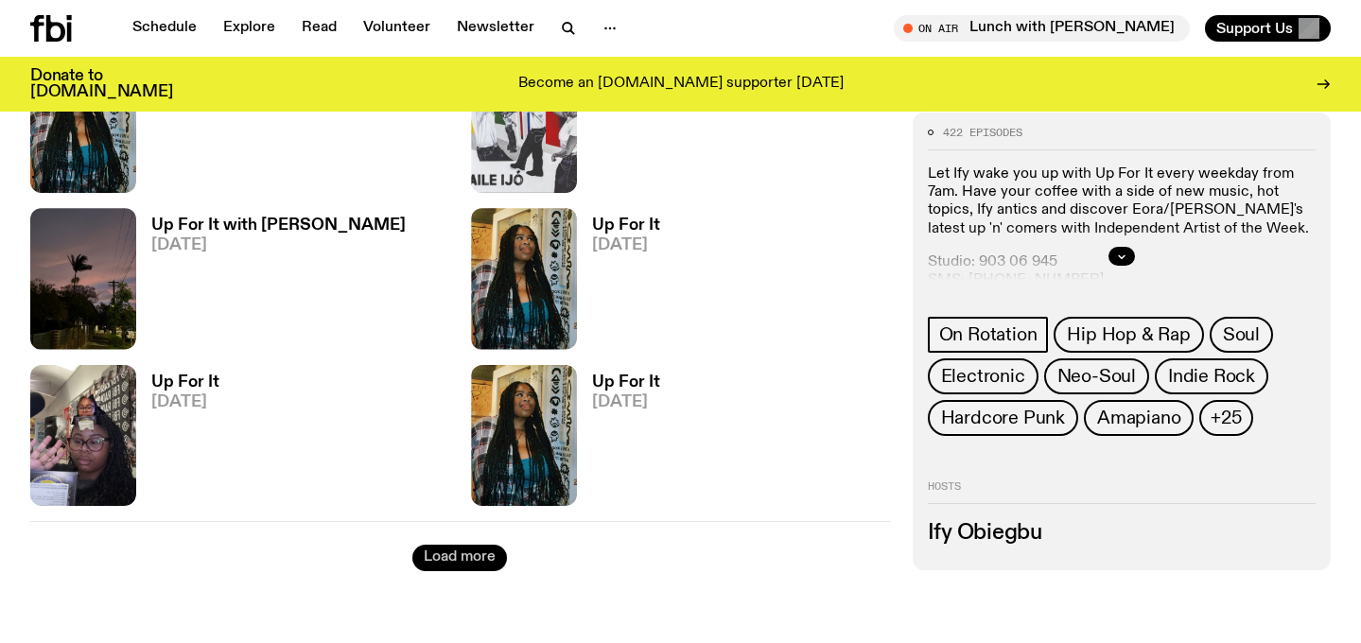
click at [494, 559] on button "Load more" at bounding box center [459, 558] width 95 height 26
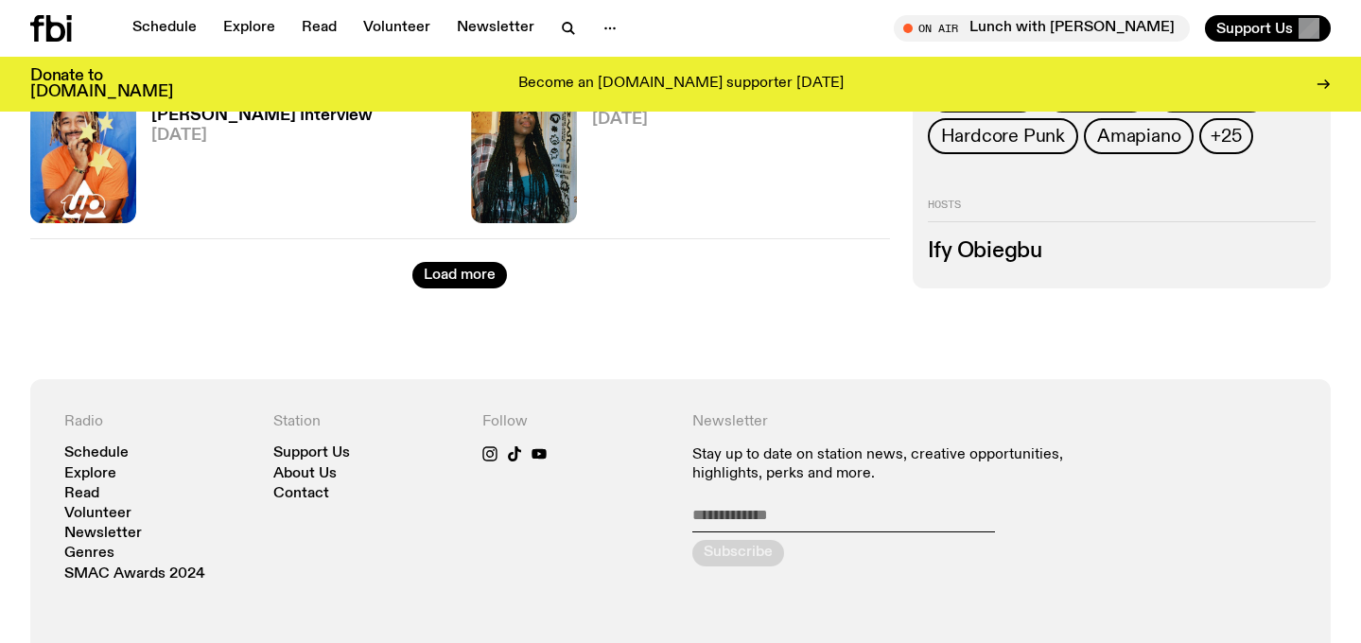
scroll to position [5861, 0]
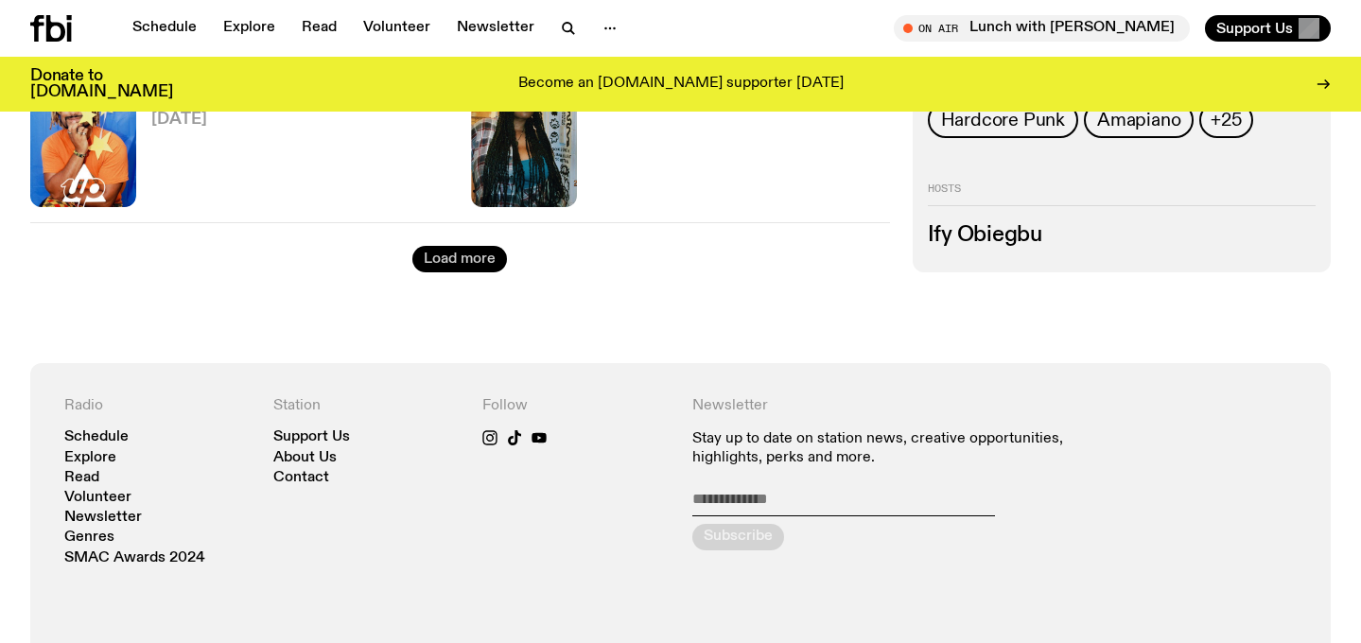
click at [489, 253] on button "Load more" at bounding box center [459, 259] width 95 height 26
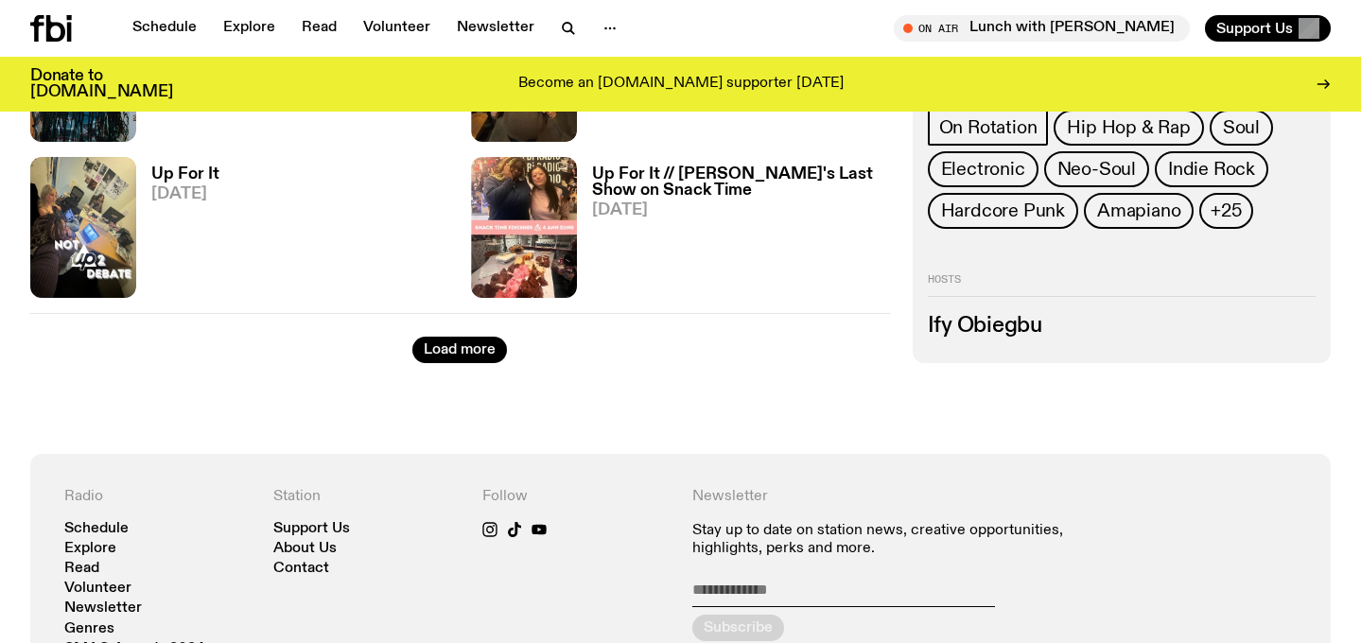
scroll to position [8280, 0]
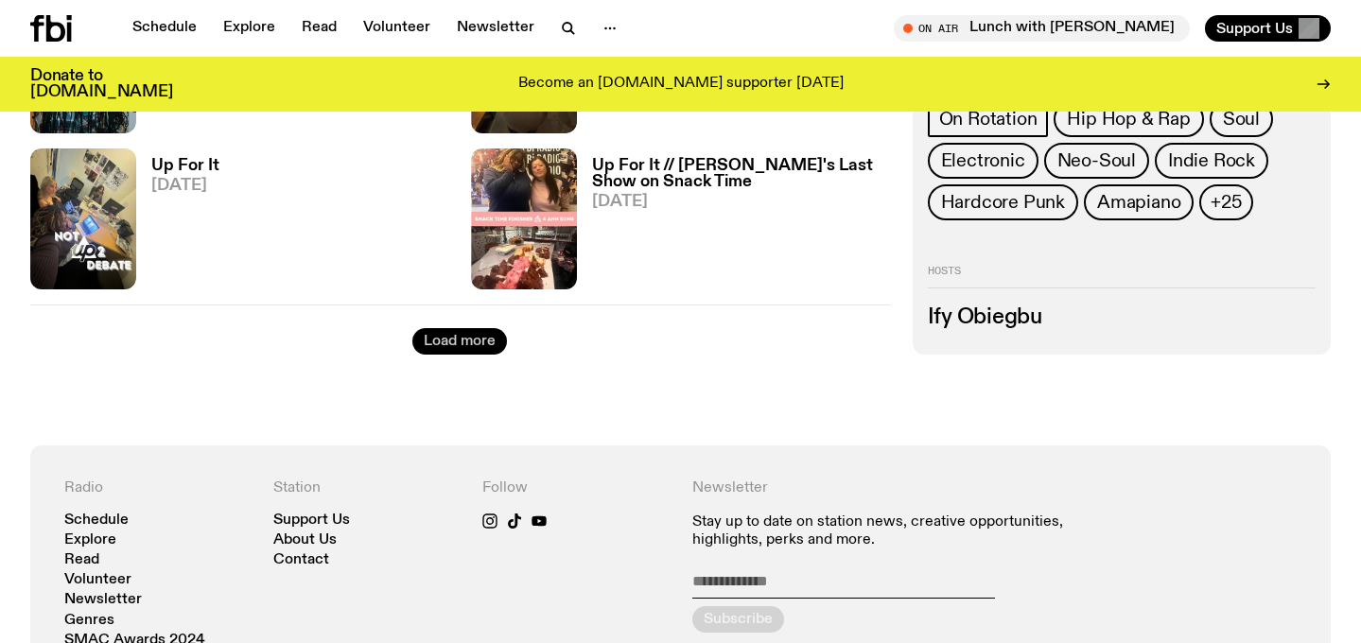
click at [500, 347] on button "Load more" at bounding box center [459, 341] width 95 height 26
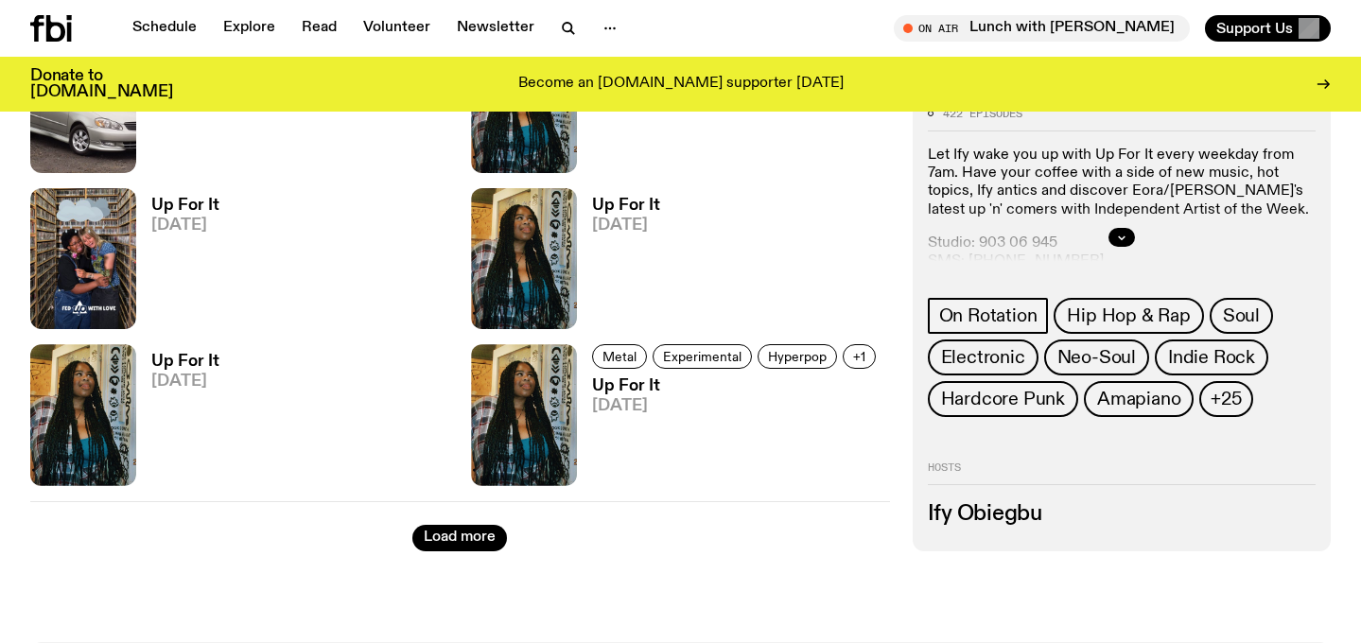
scroll to position [10589, 0]
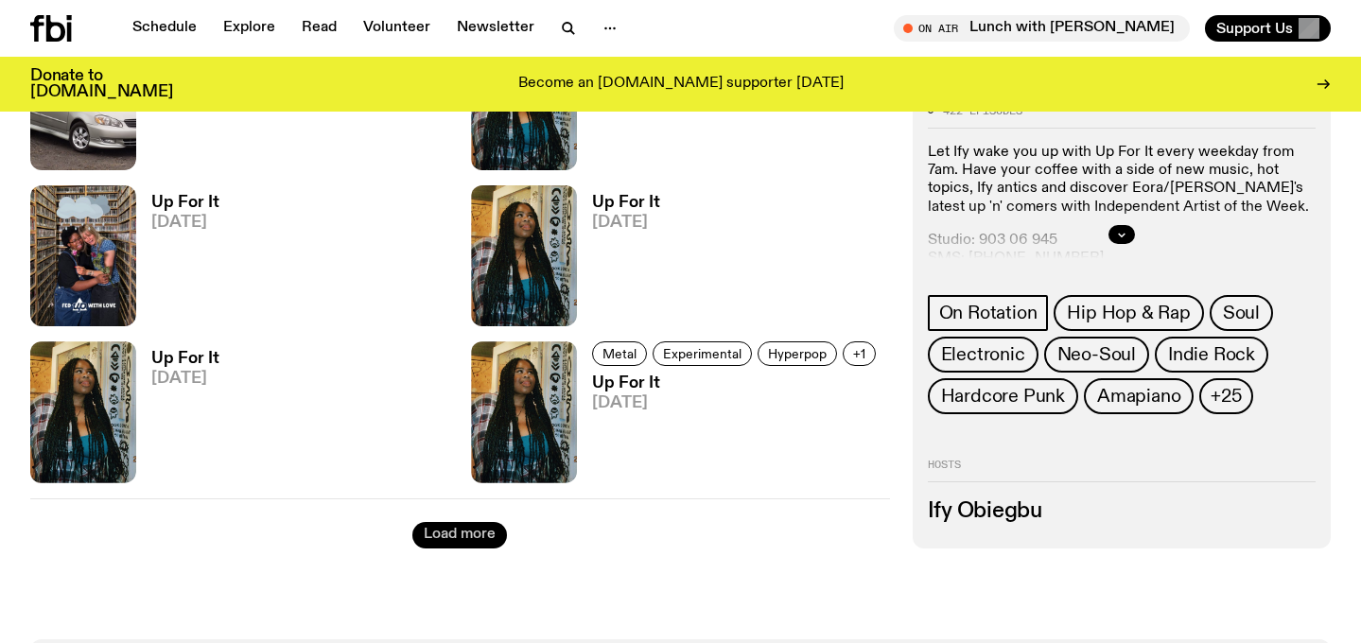
click at [471, 542] on button "Load more" at bounding box center [459, 535] width 95 height 26
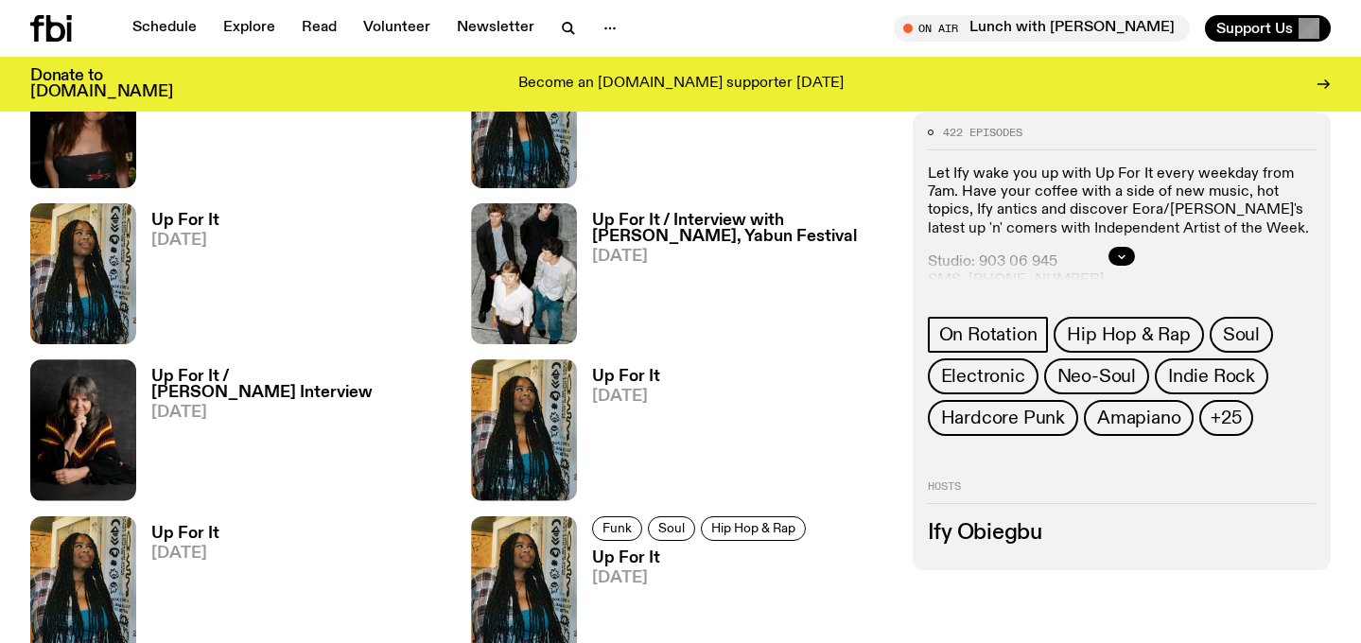
scroll to position [12014, 0]
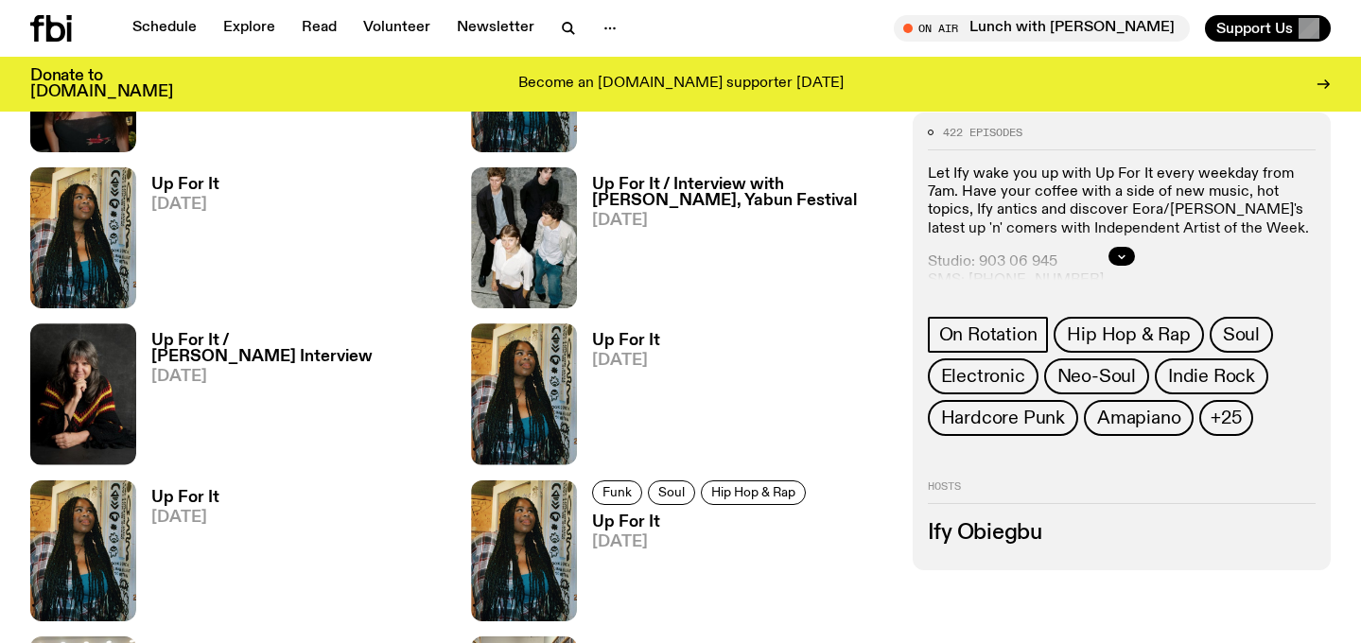
click at [619, 344] on h3 "Up For It" at bounding box center [626, 341] width 68 height 16
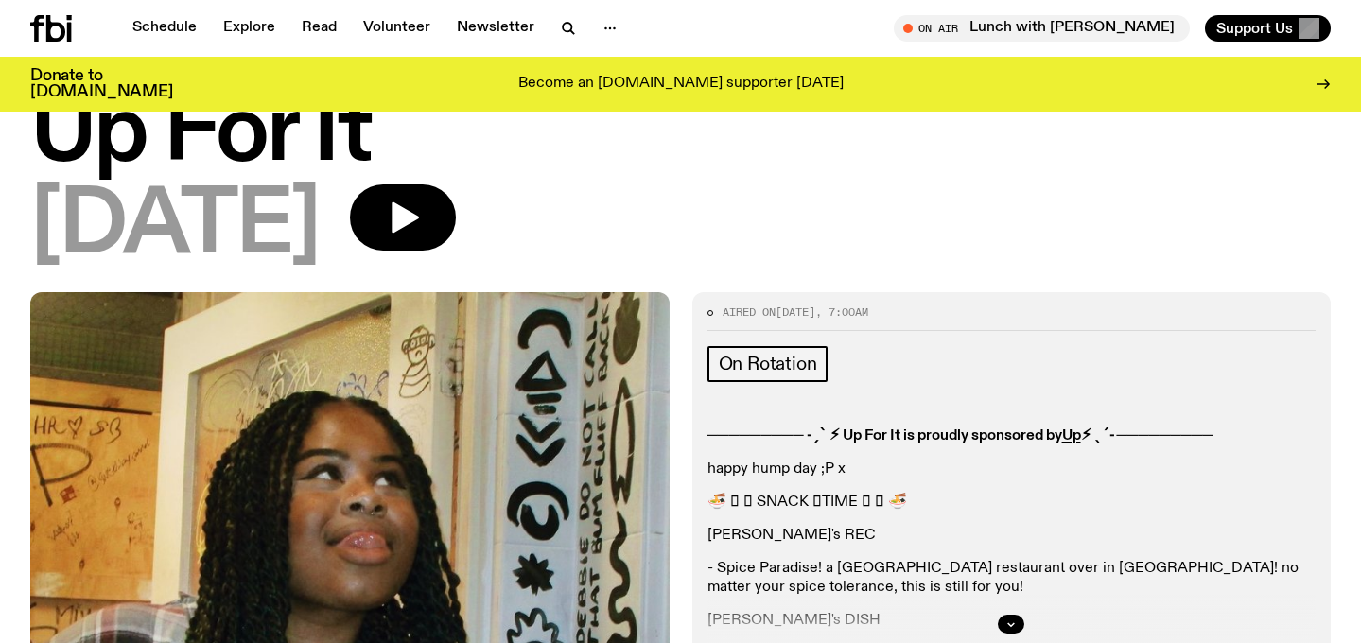
scroll to position [42, 0]
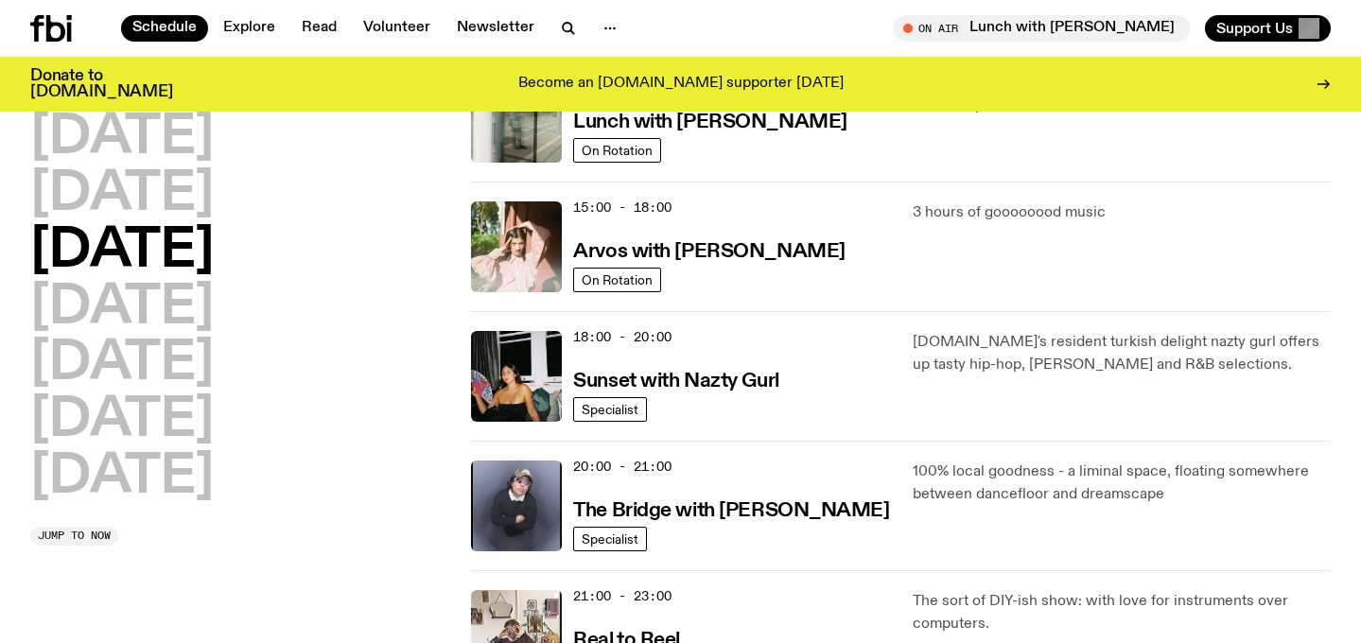
scroll to position [635, 0]
